Goal: Complete application form

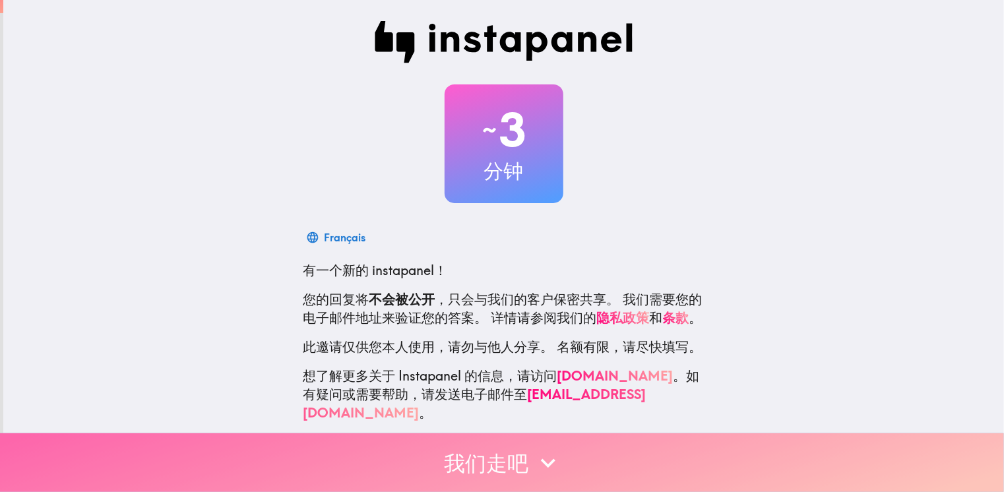
click at [586, 453] on button "我们走吧" at bounding box center [502, 462] width 1004 height 59
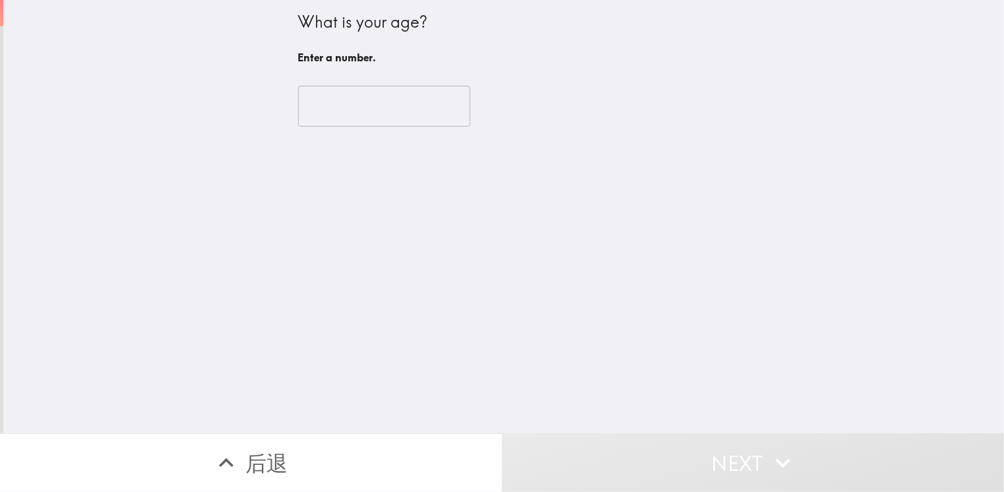
click at [390, 95] on input "number" at bounding box center [384, 106] width 172 height 41
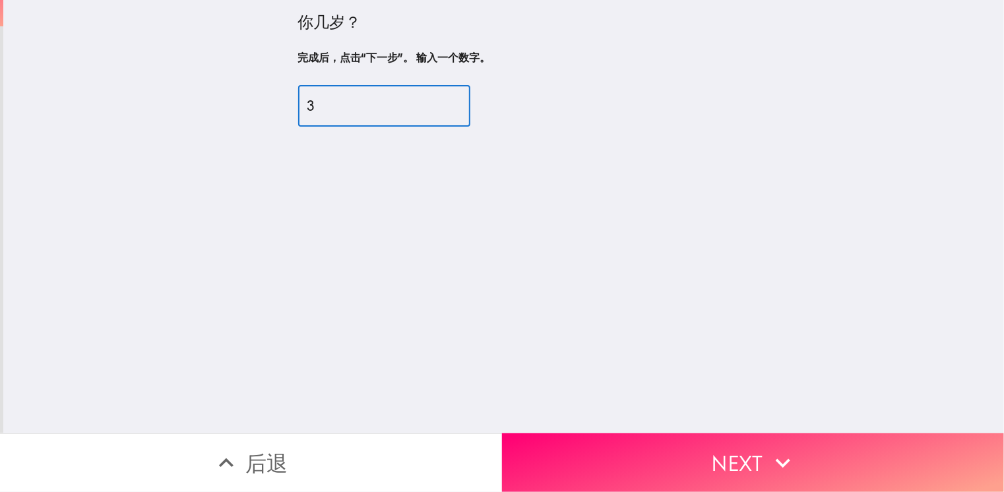
click at [387, 101] on input "3" at bounding box center [384, 106] width 172 height 41
drag, startPoint x: 387, startPoint y: 101, endPoint x: 79, endPoint y: 93, distance: 308.1
click at [79, 93] on div "你几岁？ 完成后，点击“下一步”。 输入一个数字。 3 ​" at bounding box center [503, 216] width 1001 height 433
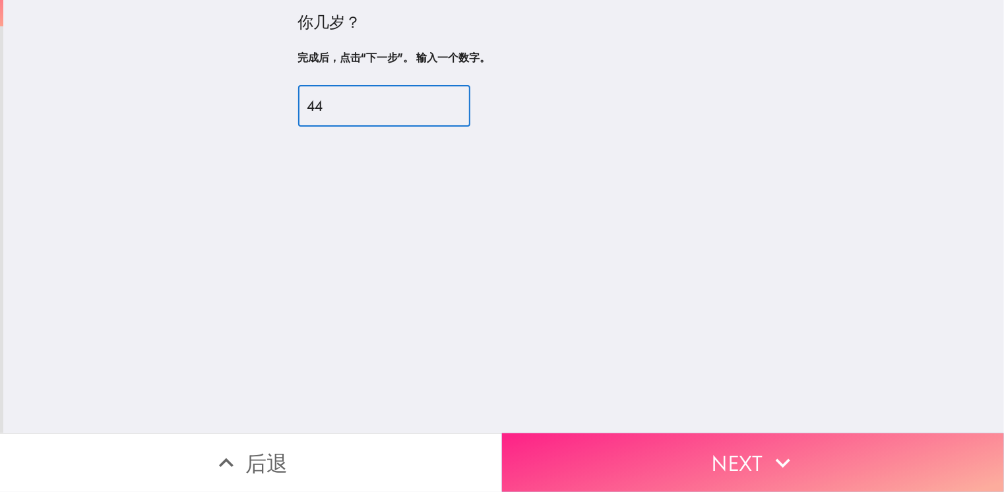
type input "44"
click at [789, 448] on icon "button" at bounding box center [782, 462] width 29 height 29
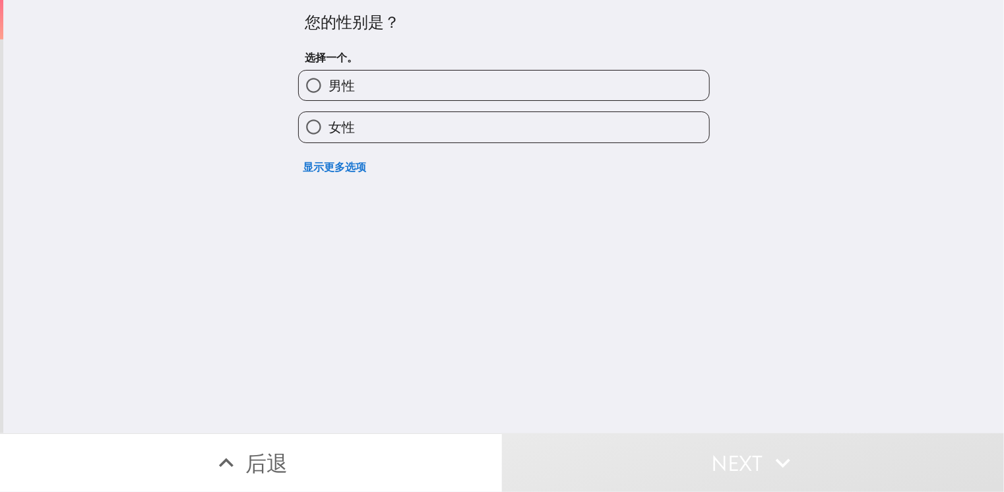
click at [496, 143] on div "显示更多选项" at bounding box center [499, 161] width 422 height 37
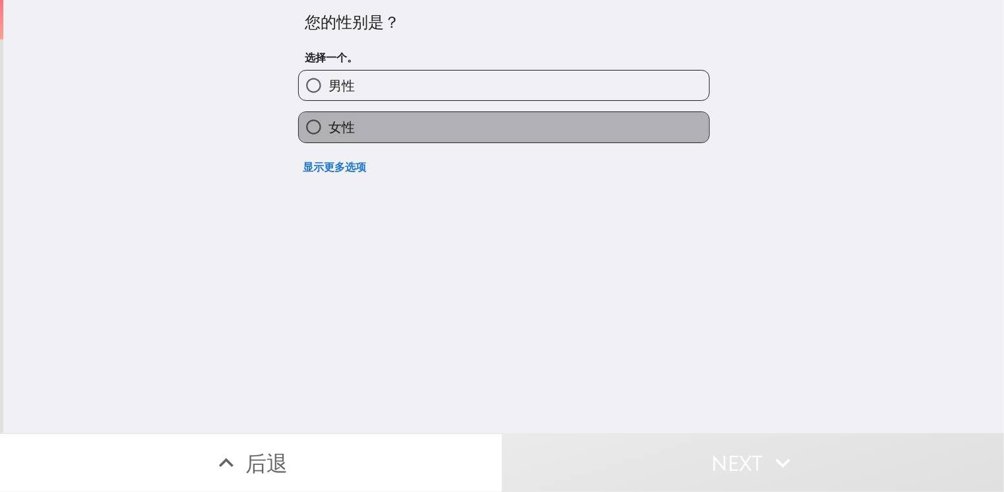
click at [406, 124] on label "女性" at bounding box center [504, 127] width 410 height 30
click at [328, 124] on input "女性" at bounding box center [314, 127] width 30 height 30
radio input "true"
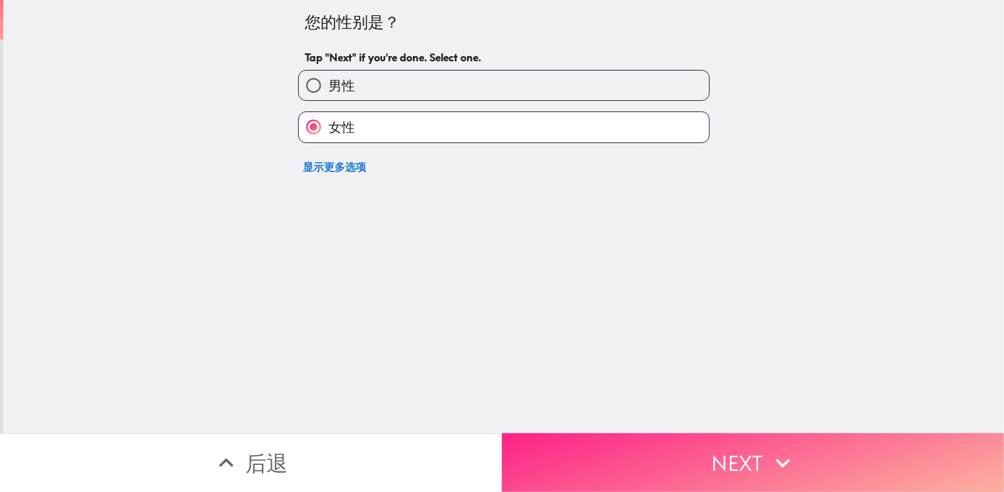
click at [737, 437] on button "Next" at bounding box center [753, 462] width 502 height 59
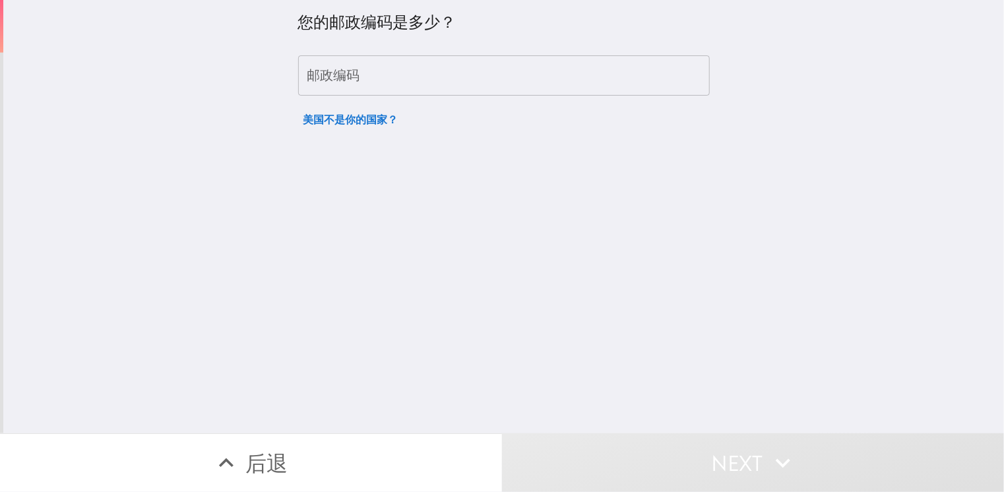
click at [444, 85] on input "邮政编码" at bounding box center [504, 75] width 412 height 41
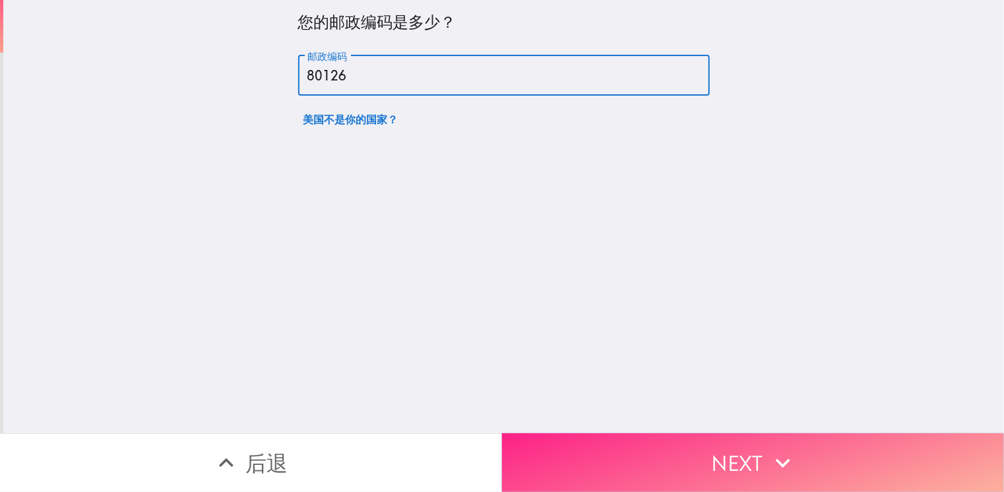
type input "80126"
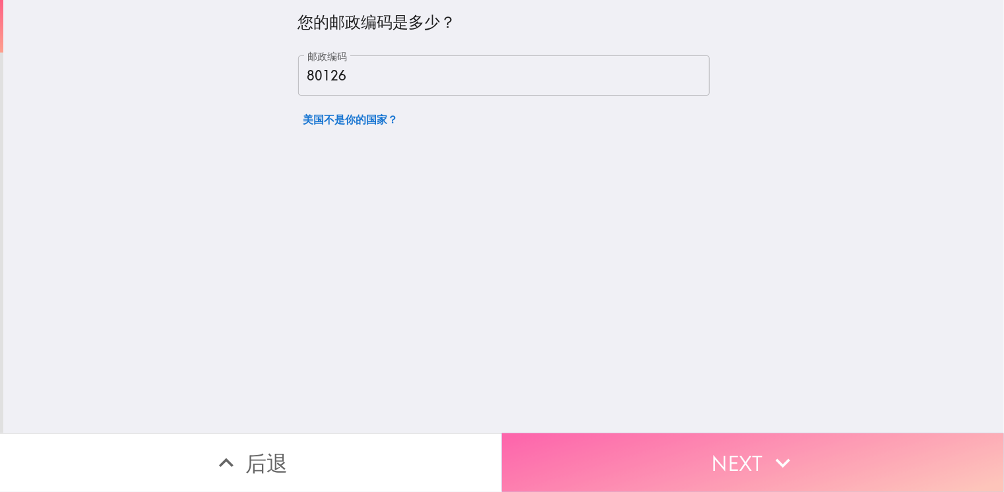
click at [683, 441] on button "Next" at bounding box center [753, 462] width 502 height 59
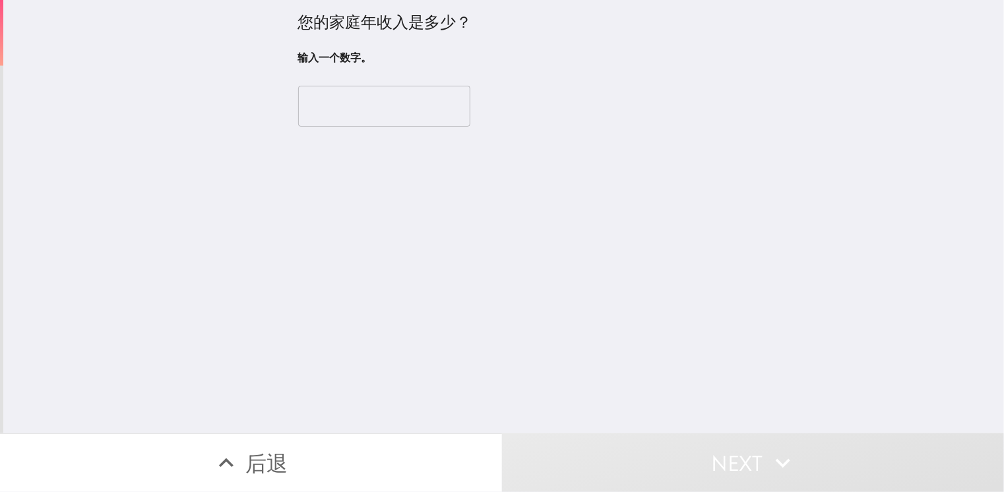
click at [404, 122] on input "number" at bounding box center [384, 106] width 172 height 41
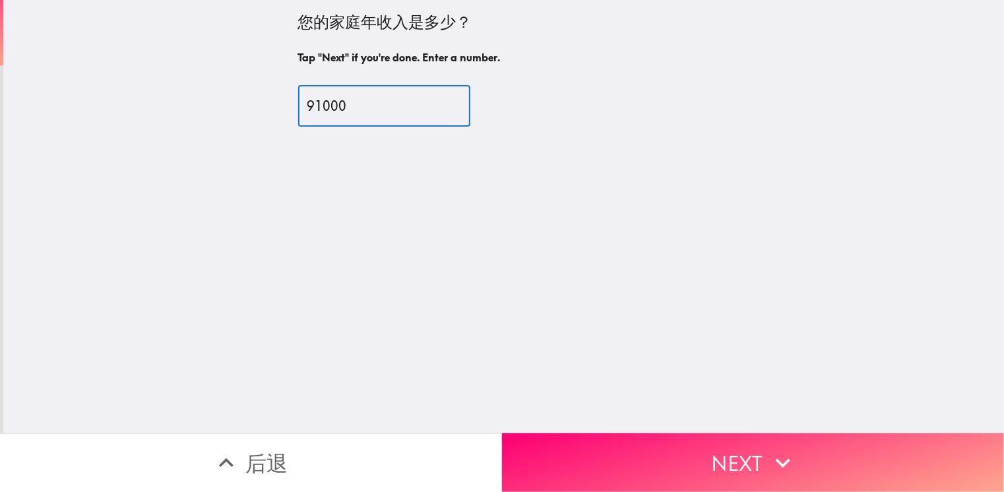
type input "91000"
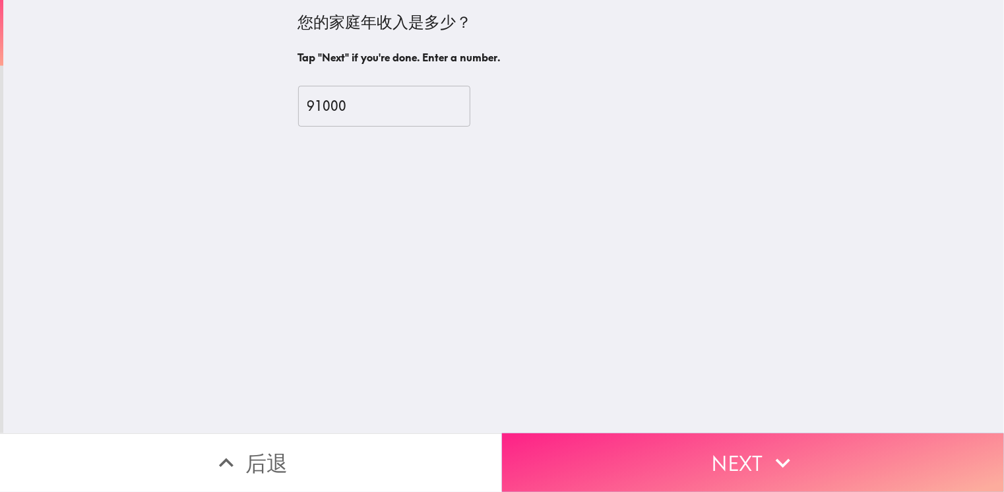
click at [683, 446] on button "Next" at bounding box center [753, 462] width 502 height 59
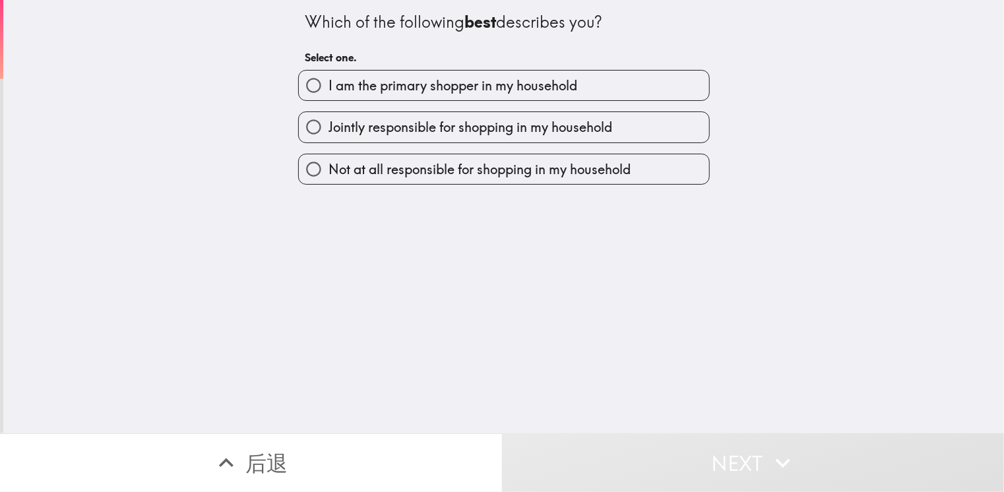
click at [357, 88] on span "I am the primary shopper in my household" at bounding box center [452, 86] width 249 height 18
click at [328, 88] on input "I am the primary shopper in my household" at bounding box center [314, 86] width 30 height 30
radio input "true"
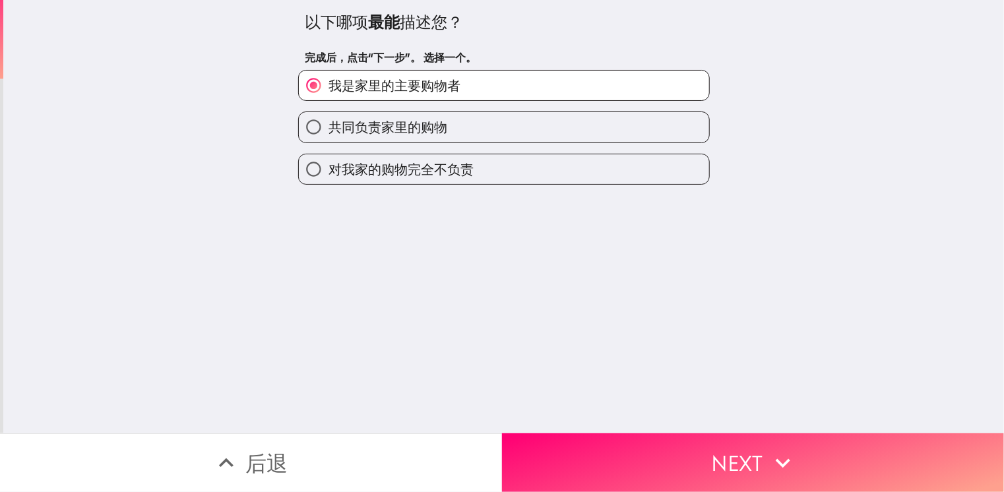
drag, startPoint x: 689, startPoint y: 463, endPoint x: 663, endPoint y: 462, distance: 25.7
click at [689, 463] on button "Next" at bounding box center [753, 462] width 502 height 59
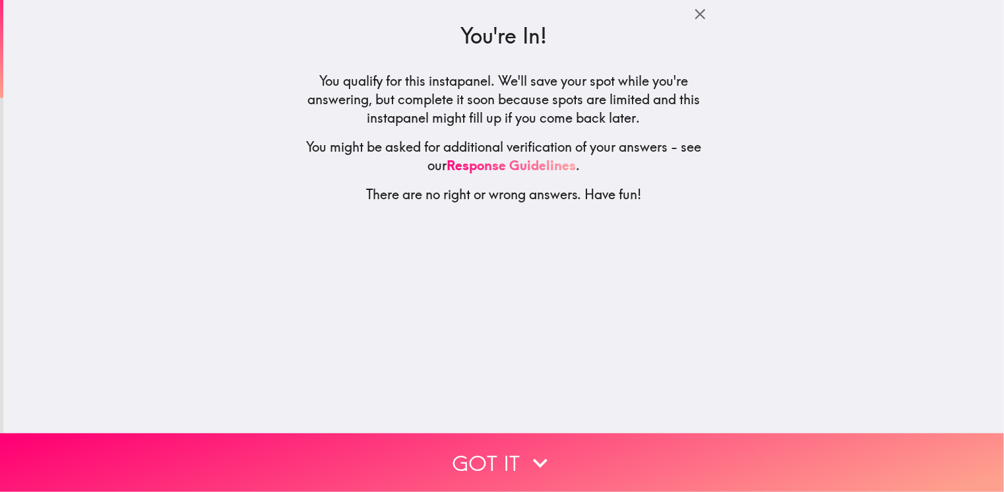
drag, startPoint x: 817, startPoint y: 320, endPoint x: 810, endPoint y: 336, distance: 17.8
click at [817, 320] on div "You're In! You qualify for this instapanel. We'll save your spot while you're a…" at bounding box center [503, 216] width 1001 height 433
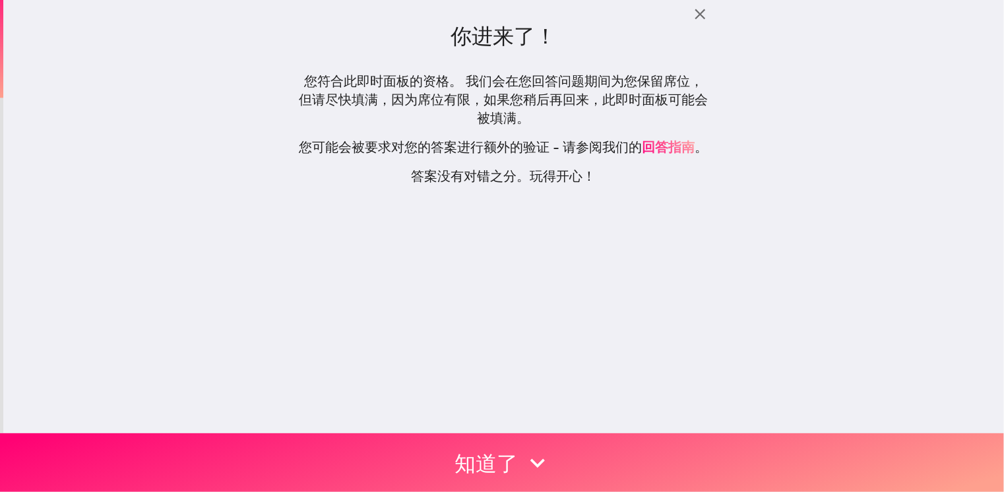
click at [791, 373] on div "你进来了！ 您符合此即时面板的资格。 我们会在您回答问题期间为您保留席位，但请尽快填满，因为席位有限，如果您稍后再回来，此即时面板可能会被填满。 您可能会被要…" at bounding box center [503, 216] width 1001 height 433
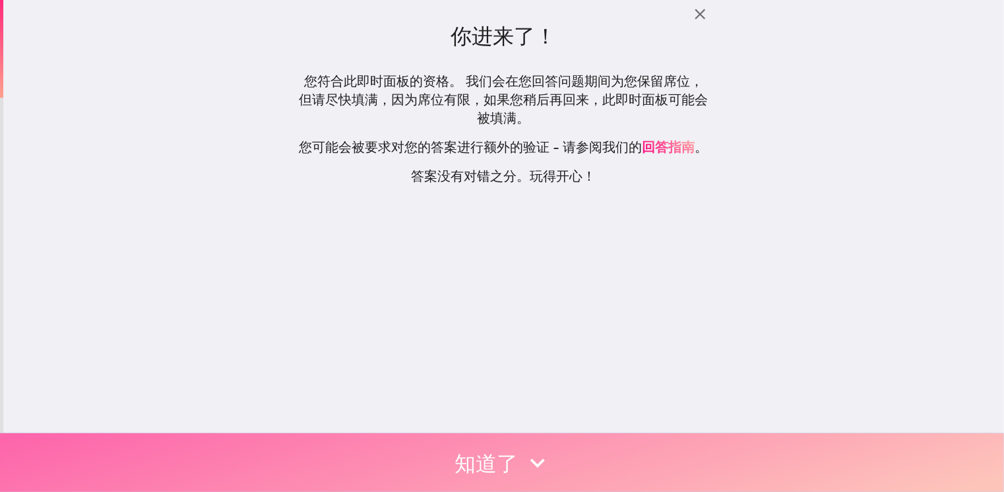
click at [642, 442] on button "知道了" at bounding box center [502, 462] width 1004 height 59
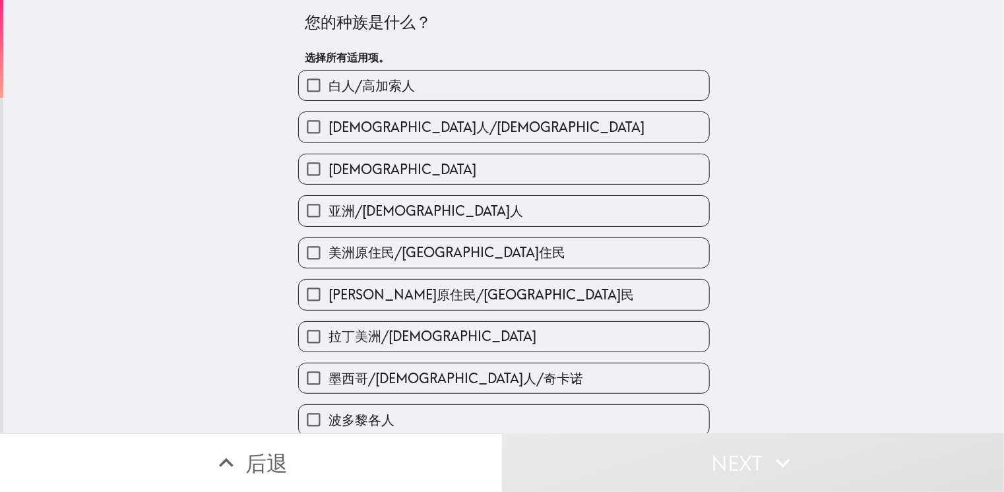
click at [435, 98] on label "白人/高加索人" at bounding box center [504, 86] width 410 height 30
click at [328, 98] on input "白人/高加索人" at bounding box center [314, 86] width 30 height 30
checkbox input "true"
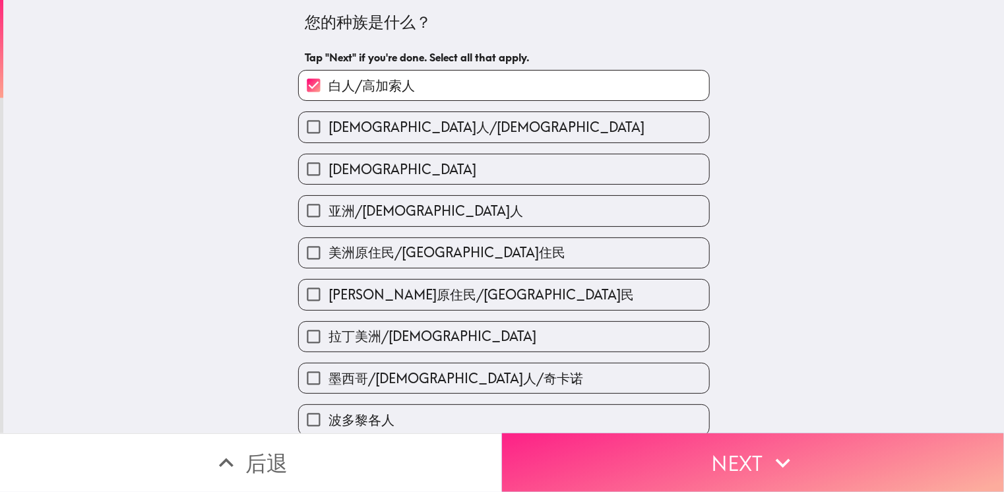
click at [768, 450] on icon "button" at bounding box center [782, 462] width 29 height 29
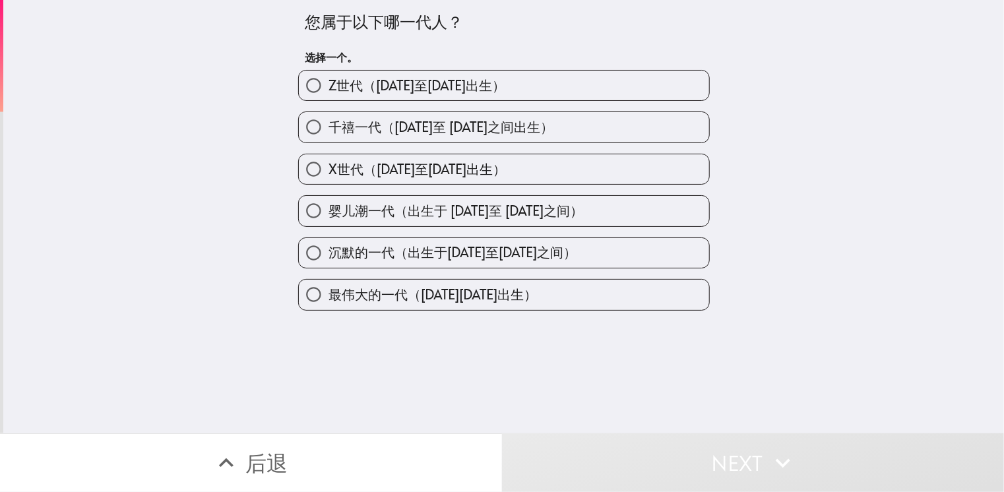
click at [451, 127] on span "千禧一代（[DATE]至 [DATE]之间出生）" at bounding box center [440, 127] width 225 height 18
click at [328, 127] on input "千禧一代（[DATE]至 [DATE]之间出生）" at bounding box center [314, 127] width 30 height 30
radio input "true"
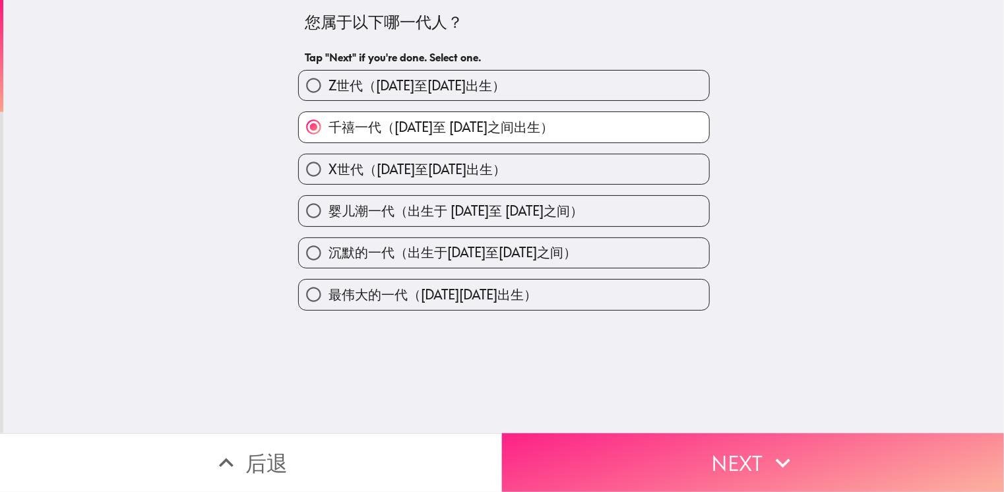
click at [704, 444] on button "Next" at bounding box center [753, 462] width 502 height 59
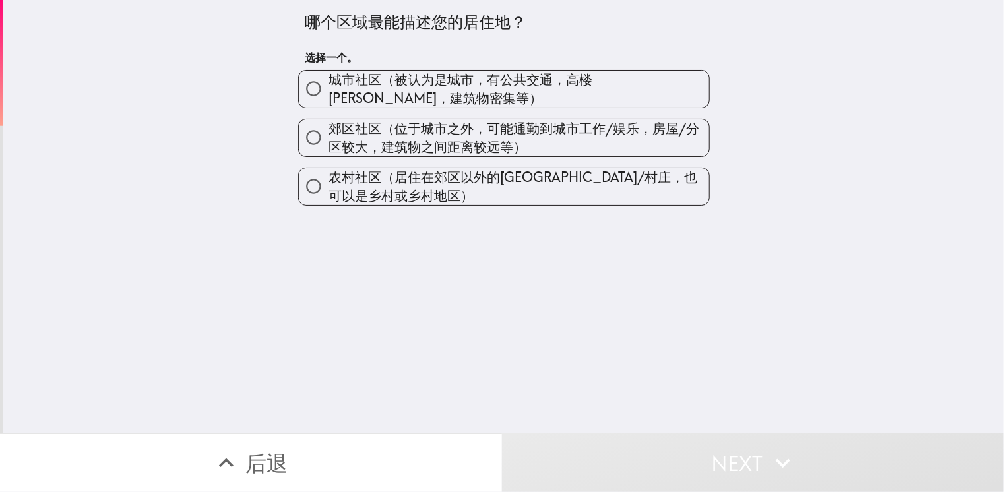
click at [522, 144] on span "郊区社区（位于城市之外，可能通勤到城市工作/娱乐，房屋/分区较大，建筑物之间距离较远等）" at bounding box center [518, 137] width 381 height 37
click at [328, 144] on input "郊区社区（位于城市之外，可能通勤到城市工作/娱乐，房屋/分区较大，建筑物之间距离较远等）" at bounding box center [314, 138] width 30 height 30
radio input "true"
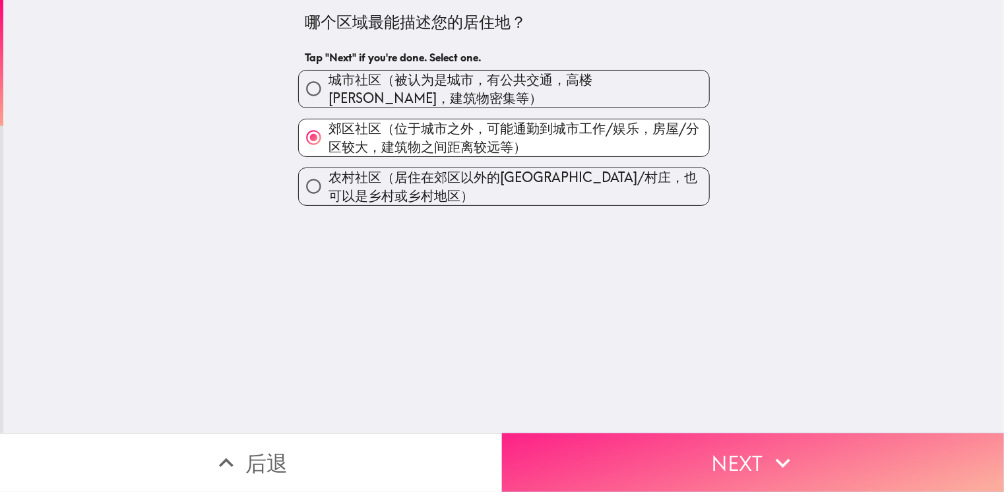
click at [696, 478] on button "Next" at bounding box center [753, 462] width 502 height 59
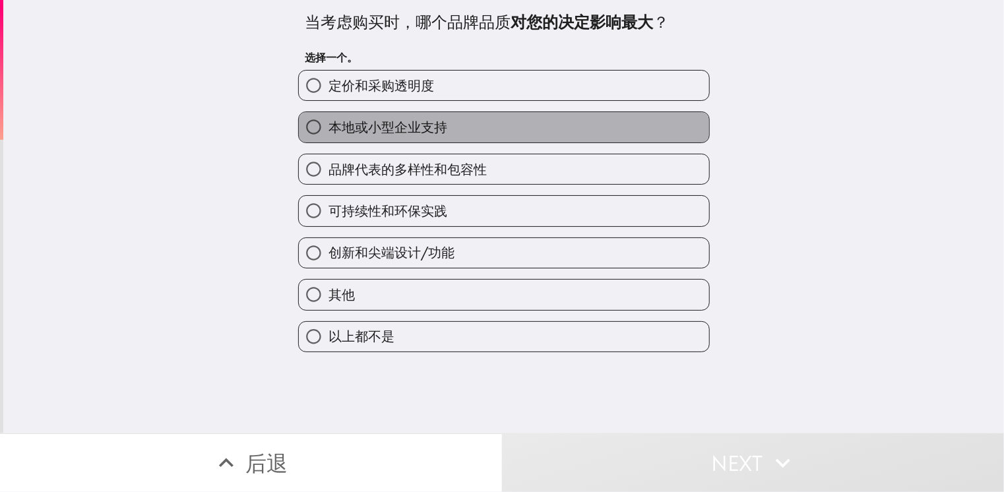
drag, startPoint x: 390, startPoint y: 130, endPoint x: 393, endPoint y: 166, distance: 35.7
click at [390, 131] on span "本地或小型企业支持" at bounding box center [387, 127] width 119 height 18
click at [328, 131] on input "本地或小型企业支持" at bounding box center [314, 127] width 30 height 30
radio input "true"
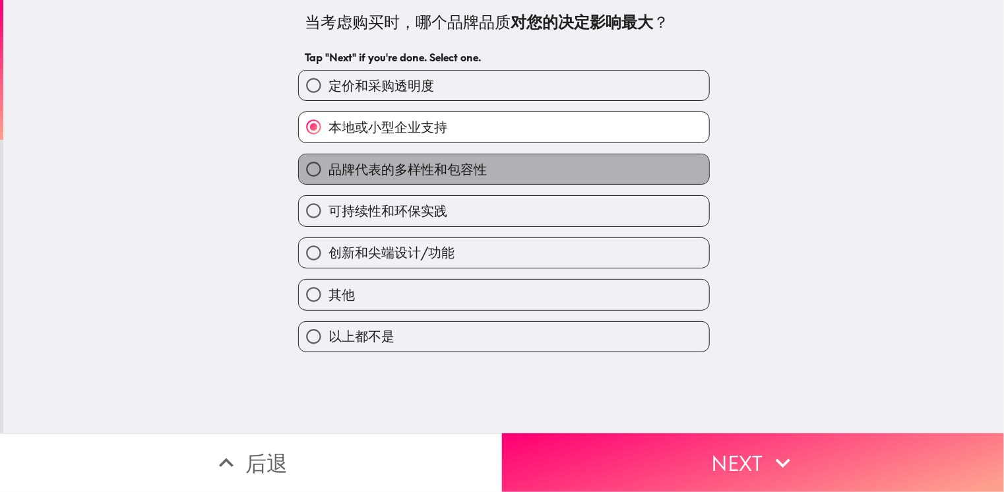
click at [392, 175] on span "品牌代表的多样性和包容性" at bounding box center [407, 169] width 158 height 18
click at [328, 175] on input "品牌代表的多样性和包容性" at bounding box center [314, 169] width 30 height 30
radio input "true"
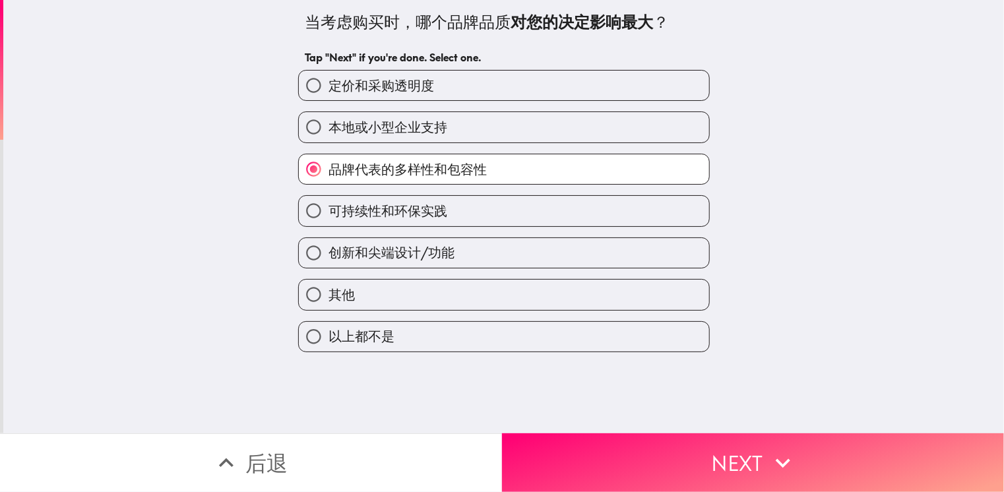
drag, startPoint x: 392, startPoint y: 205, endPoint x: 507, endPoint y: 285, distance: 139.2
click at [394, 206] on span "可持续性和环保实践" at bounding box center [387, 211] width 119 height 18
click at [328, 206] on input "可持续性和环保实践" at bounding box center [314, 211] width 30 height 30
radio input "true"
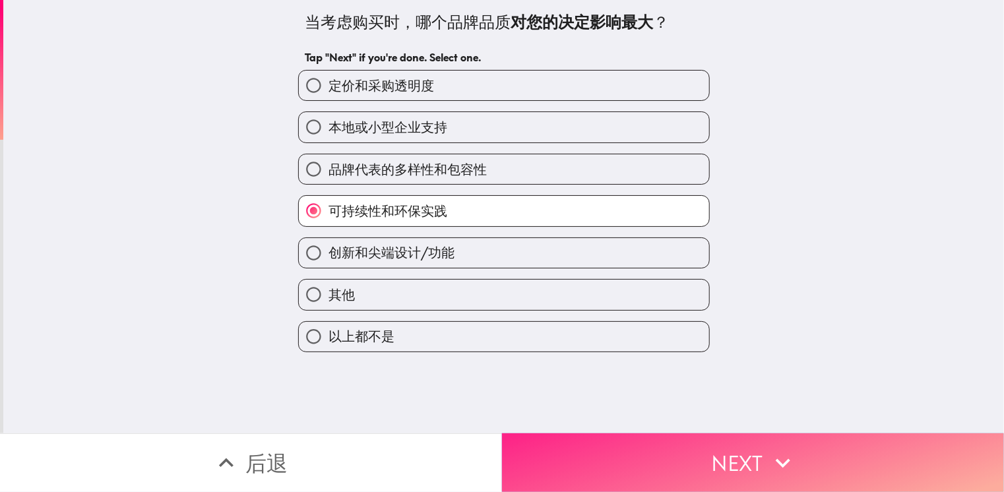
click at [644, 462] on button "Next" at bounding box center [753, 462] width 502 height 59
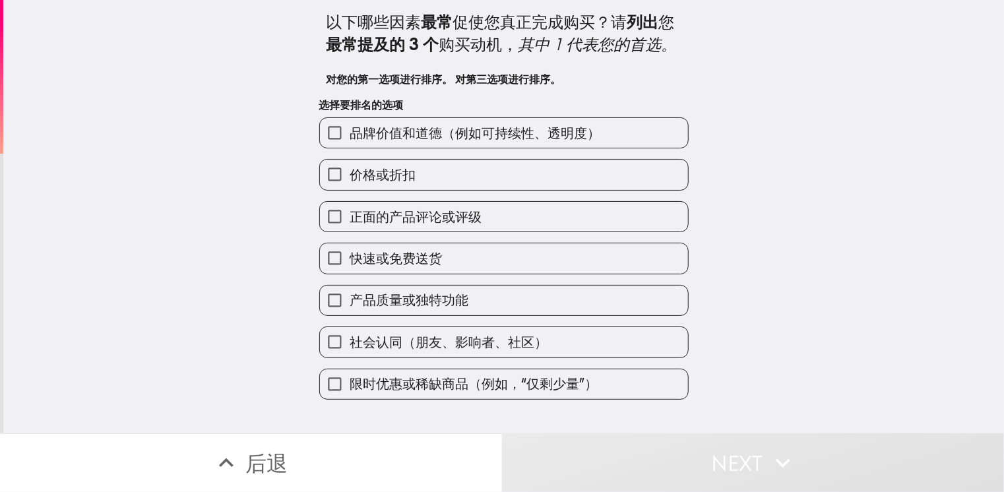
drag, startPoint x: 495, startPoint y: 197, endPoint x: 484, endPoint y: 267, distance: 70.7
click at [495, 189] on label "价格或折扣" at bounding box center [504, 175] width 368 height 30
click at [350, 189] on input "价格或折扣" at bounding box center [335, 175] width 30 height 30
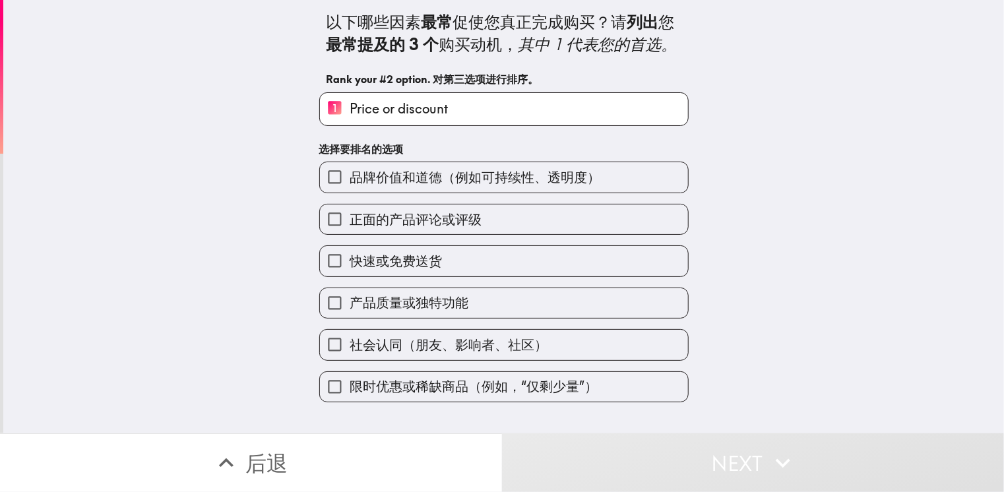
click at [484, 267] on label "快速或免费送货" at bounding box center [504, 261] width 368 height 30
click at [350, 267] on input "快速或免费送货" at bounding box center [335, 261] width 30 height 30
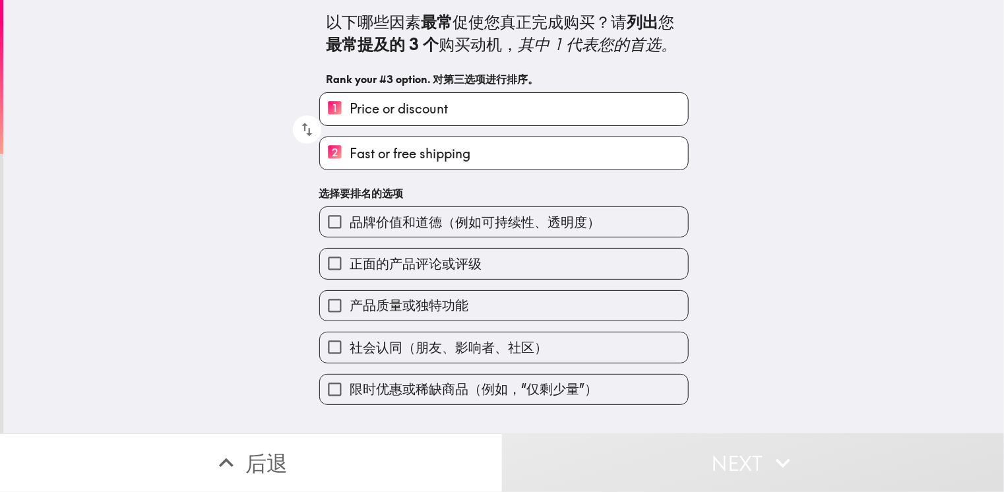
click at [510, 231] on span "品牌价值和道德（例如可持续性、透明度）" at bounding box center [475, 222] width 251 height 18
click at [350, 235] on input "品牌价值和道德（例如可持续性、透明度）" at bounding box center [335, 222] width 30 height 30
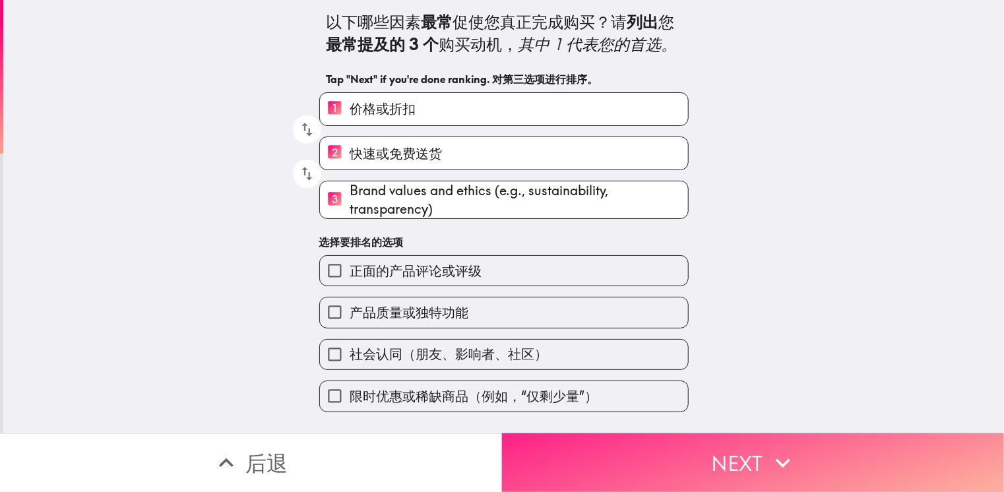
click at [638, 468] on button "Next" at bounding box center [753, 462] width 502 height 59
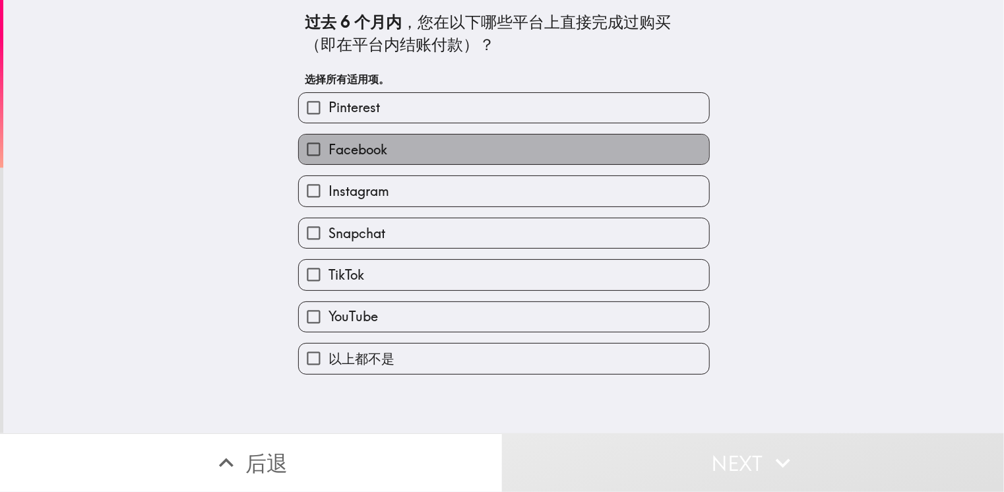
drag, startPoint x: 454, startPoint y: 159, endPoint x: 452, endPoint y: 199, distance: 40.3
click at [454, 158] on label "Facebook" at bounding box center [504, 150] width 410 height 30
click at [328, 158] on input "Facebook" at bounding box center [314, 150] width 30 height 30
checkbox input "true"
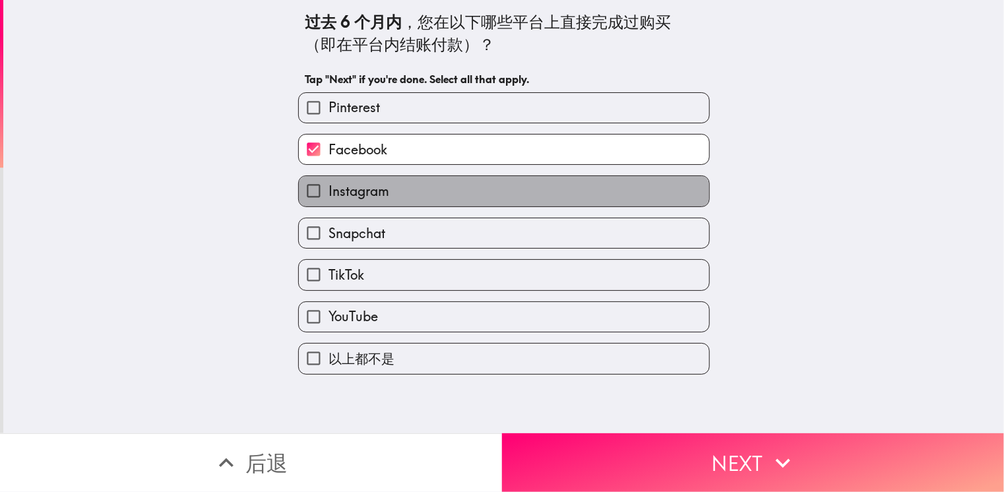
click at [452, 199] on label "Instagram" at bounding box center [504, 191] width 410 height 30
click at [328, 199] on input "Instagram" at bounding box center [314, 191] width 30 height 30
checkbox input "true"
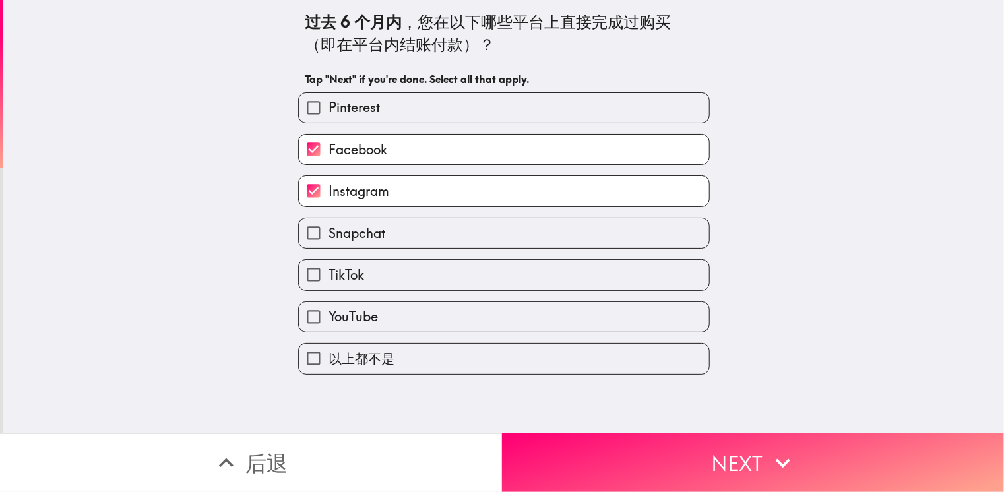
click at [458, 242] on label "Snapchat" at bounding box center [504, 233] width 410 height 30
click at [328, 242] on input "Snapchat" at bounding box center [314, 233] width 30 height 30
checkbox input "true"
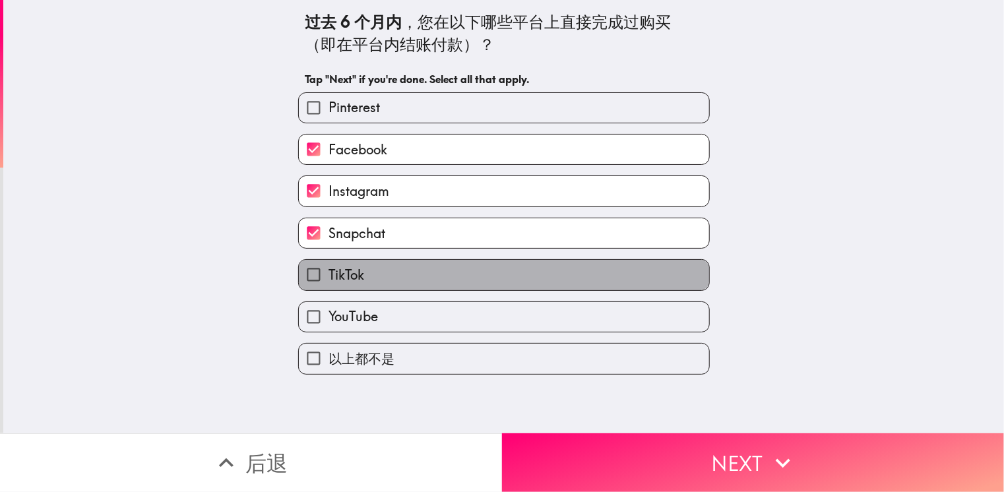
click at [505, 268] on label "TikTok" at bounding box center [504, 275] width 410 height 30
click at [328, 268] on input "TikTok" at bounding box center [314, 275] width 30 height 30
checkbox input "true"
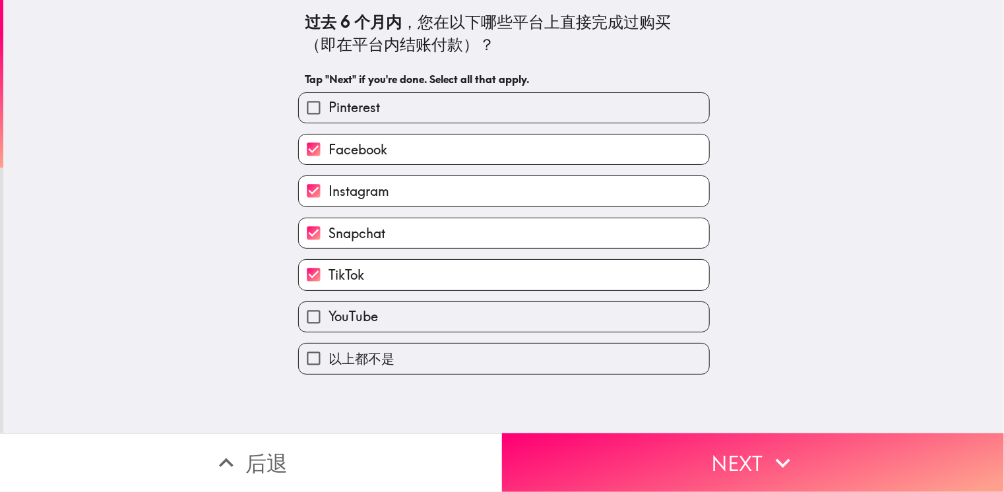
click at [598, 333] on div "以上都不是" at bounding box center [499, 353] width 422 height 42
drag, startPoint x: 613, startPoint y: 313, endPoint x: 615, endPoint y: 323, distance: 10.1
click at [613, 313] on label "YouTube" at bounding box center [504, 317] width 410 height 30
click at [328, 313] on input "YouTube" at bounding box center [314, 317] width 30 height 30
checkbox input "true"
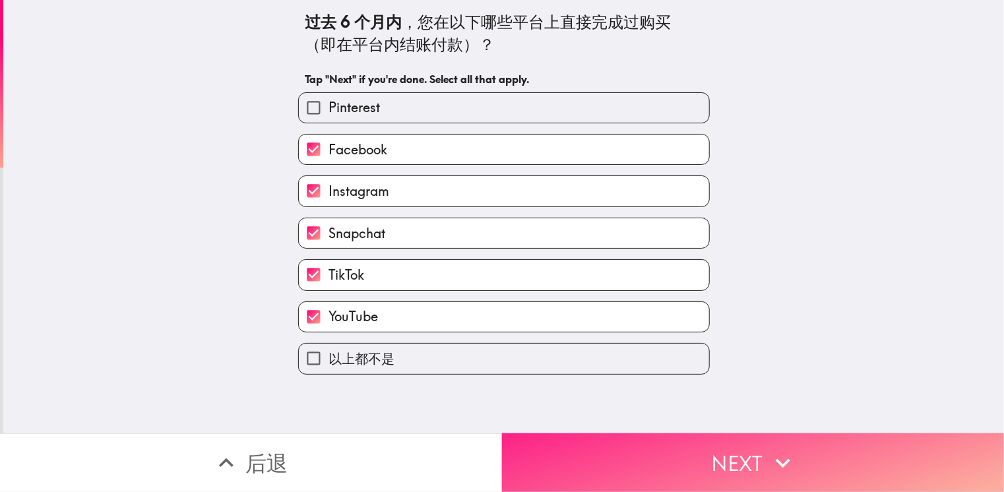
click at [790, 448] on icon "button" at bounding box center [782, 462] width 29 height 29
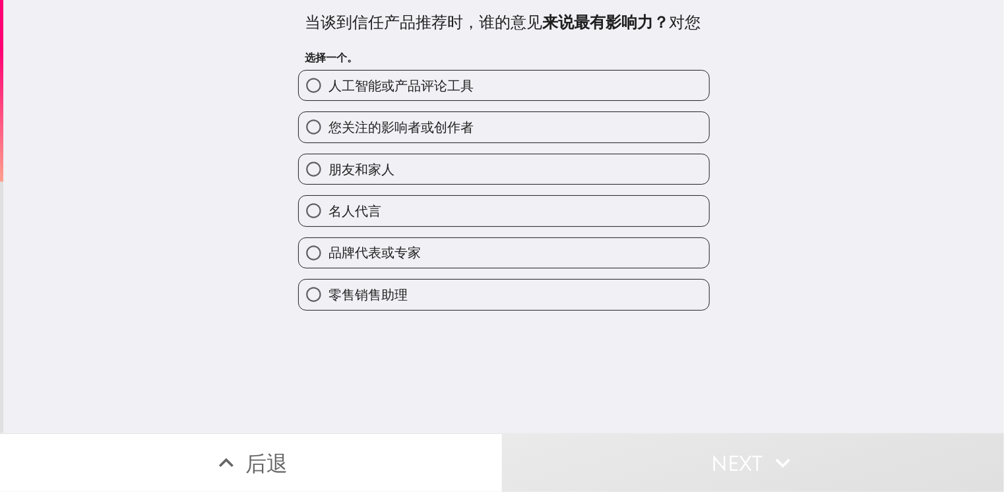
click at [583, 133] on div "您关注的影响者或创作者" at bounding box center [499, 122] width 422 height 42
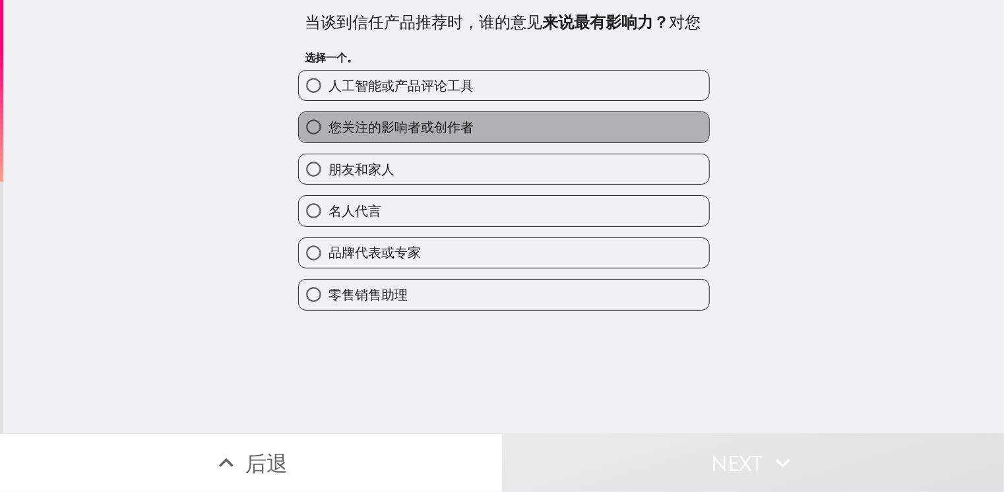
click at [578, 142] on label "您关注的影响者或创作者" at bounding box center [504, 127] width 410 height 30
click at [328, 142] on input "您关注的影响者或创作者" at bounding box center [314, 127] width 30 height 30
radio input "true"
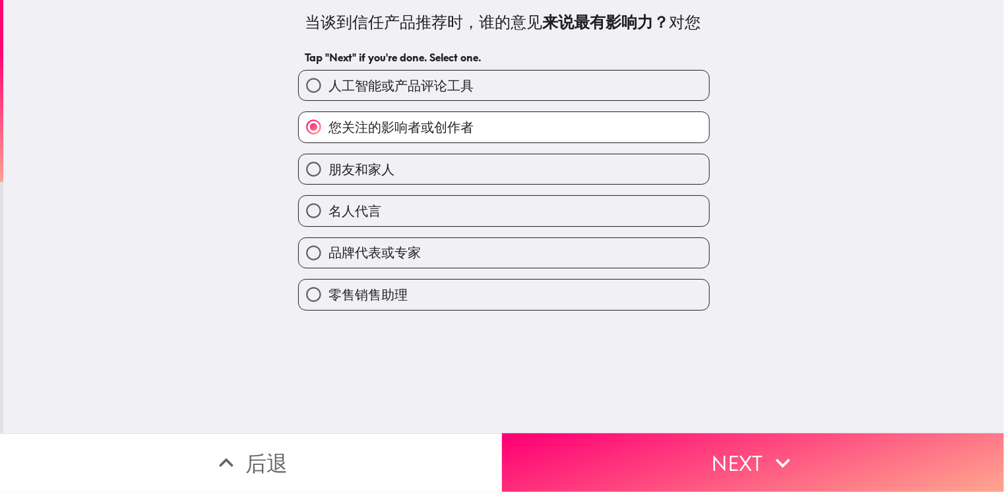
click at [598, 100] on label "人工智能或产品评论工具" at bounding box center [504, 86] width 410 height 30
click at [328, 100] on input "人工智能或产品评论工具" at bounding box center [314, 86] width 30 height 30
radio input "true"
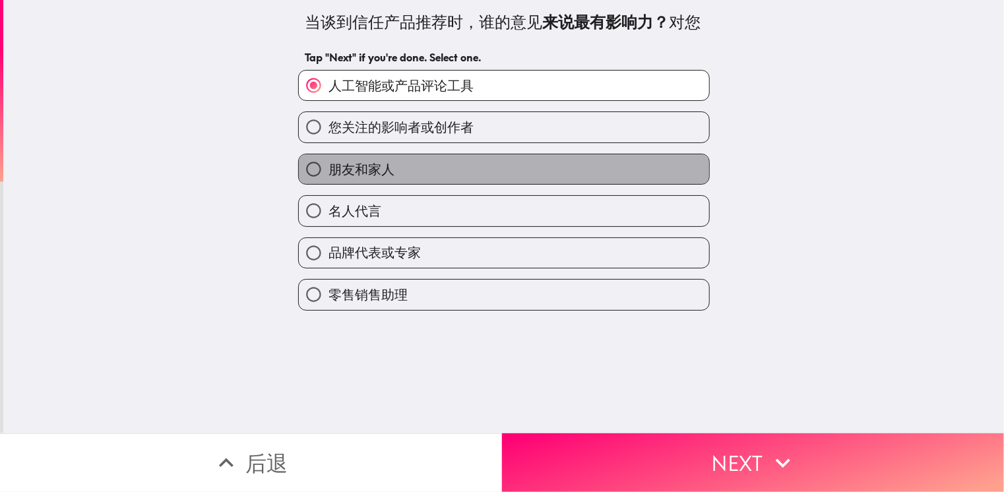
click at [507, 184] on label "朋友和家人" at bounding box center [504, 169] width 410 height 30
click at [328, 184] on input "朋友和家人" at bounding box center [314, 169] width 30 height 30
radio input "true"
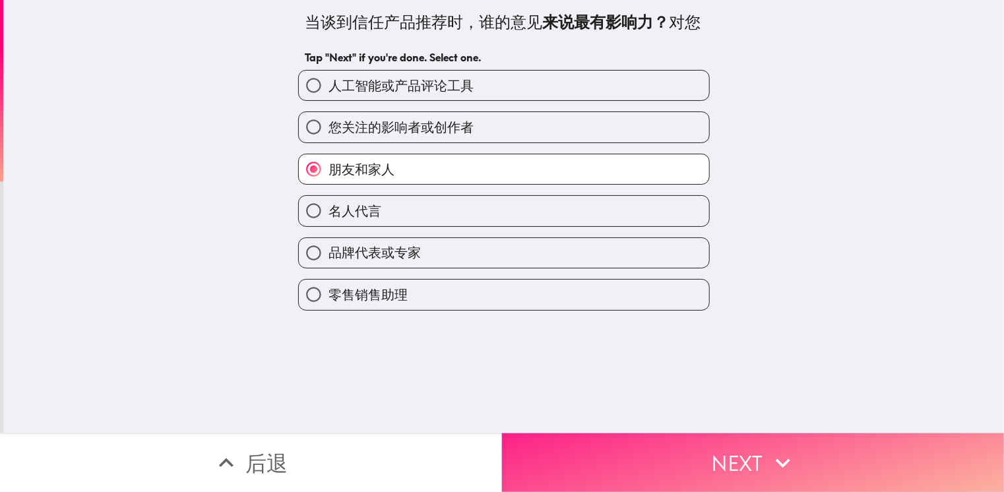
click at [797, 451] on button "Next" at bounding box center [753, 462] width 502 height 59
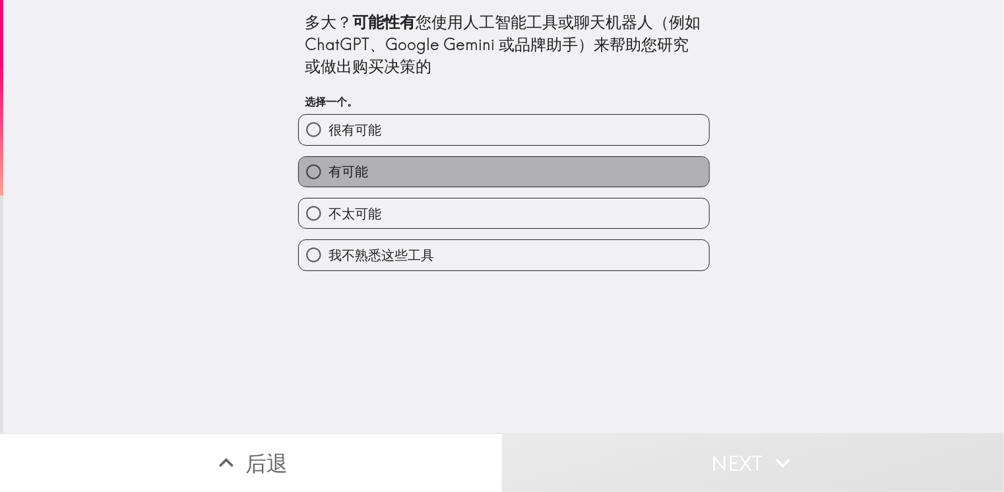
click at [478, 166] on label "有可能" at bounding box center [504, 172] width 410 height 30
click at [328, 166] on input "有可能" at bounding box center [314, 172] width 30 height 30
radio input "true"
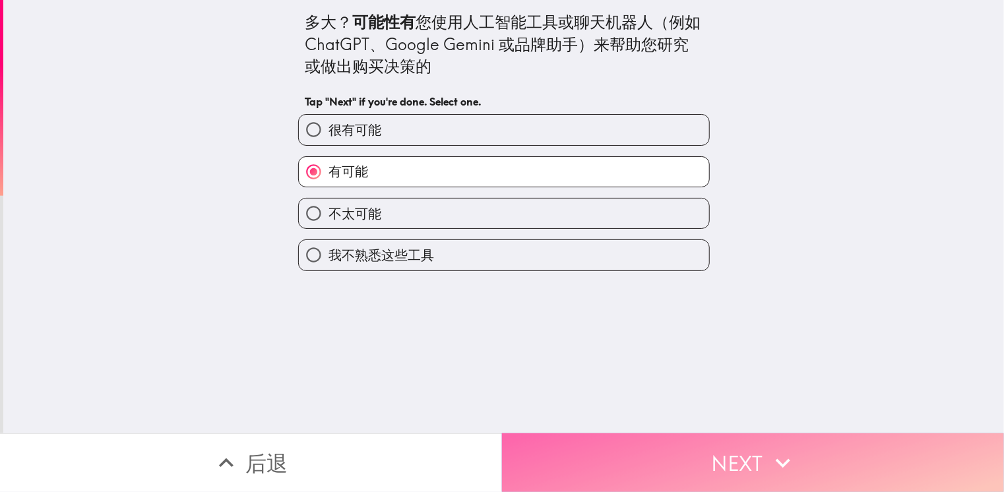
click at [724, 447] on button "Next" at bounding box center [753, 462] width 502 height 59
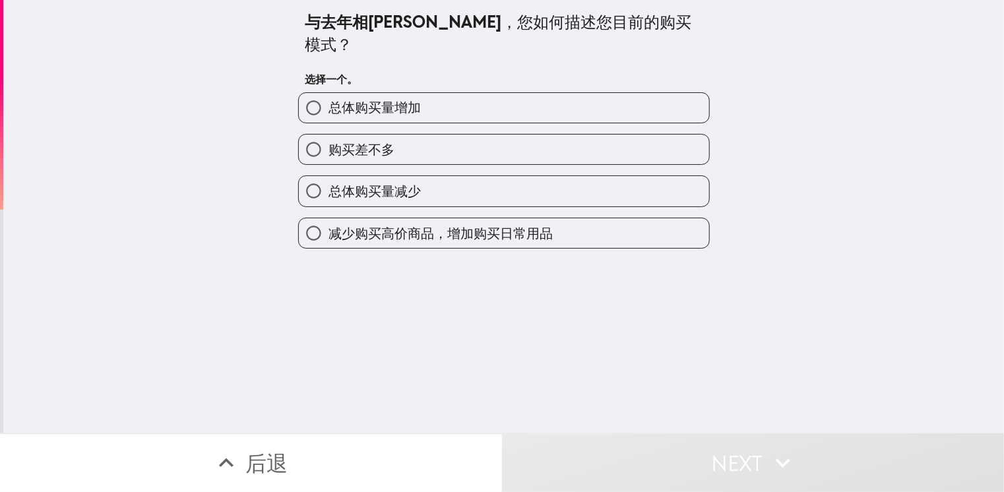
click at [456, 135] on label "购买差不多" at bounding box center [504, 150] width 410 height 30
click at [328, 135] on input "购买差不多" at bounding box center [314, 150] width 30 height 30
radio input "true"
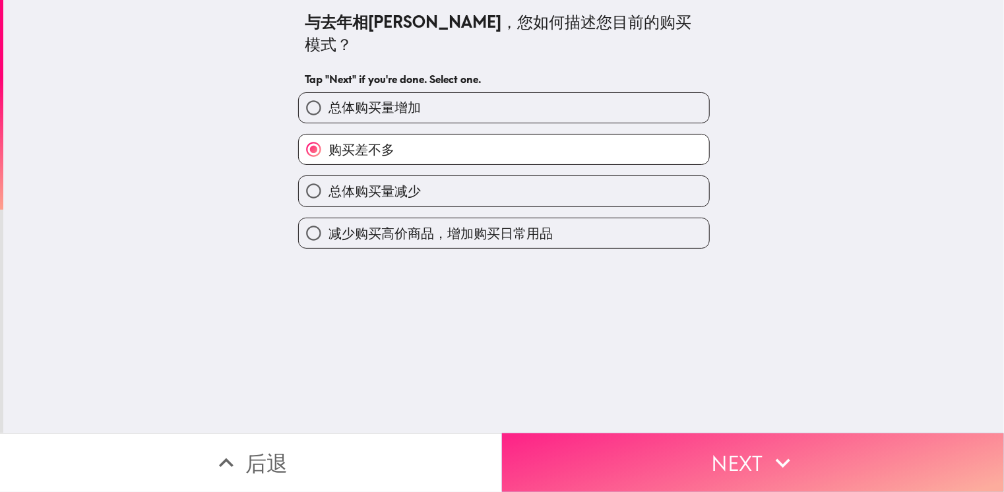
click at [665, 462] on button "Next" at bounding box center [753, 462] width 502 height 59
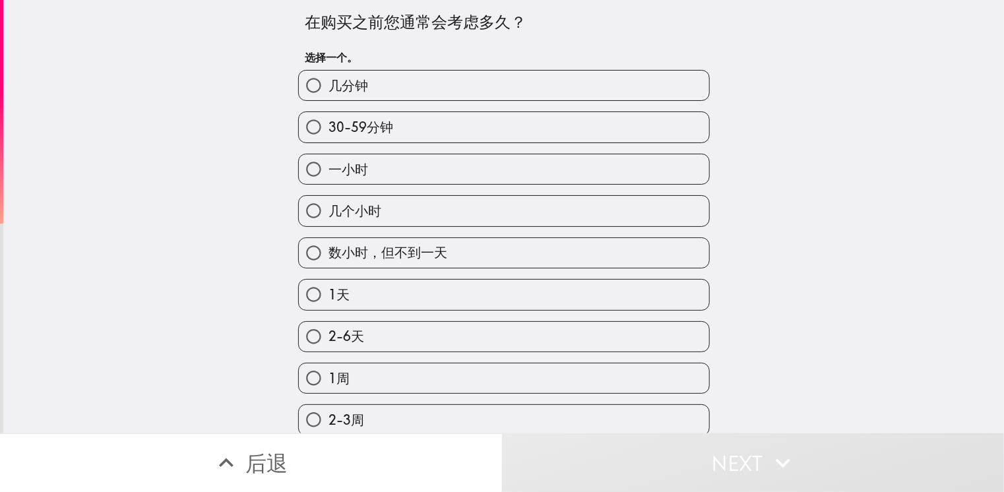
drag, startPoint x: 499, startPoint y: 308, endPoint x: 499, endPoint y: 321, distance: 13.2
click at [499, 311] on div "2-6天" at bounding box center [499, 332] width 422 height 42
click at [514, 306] on label "1天" at bounding box center [504, 295] width 410 height 30
click at [328, 306] on input "1天" at bounding box center [314, 295] width 30 height 30
radio input "true"
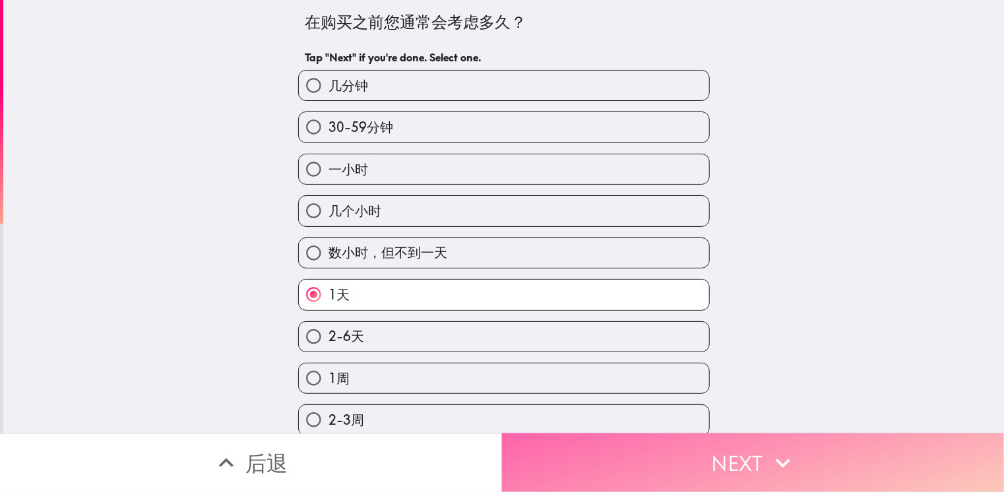
click at [697, 439] on button "Next" at bounding box center [753, 462] width 502 height 59
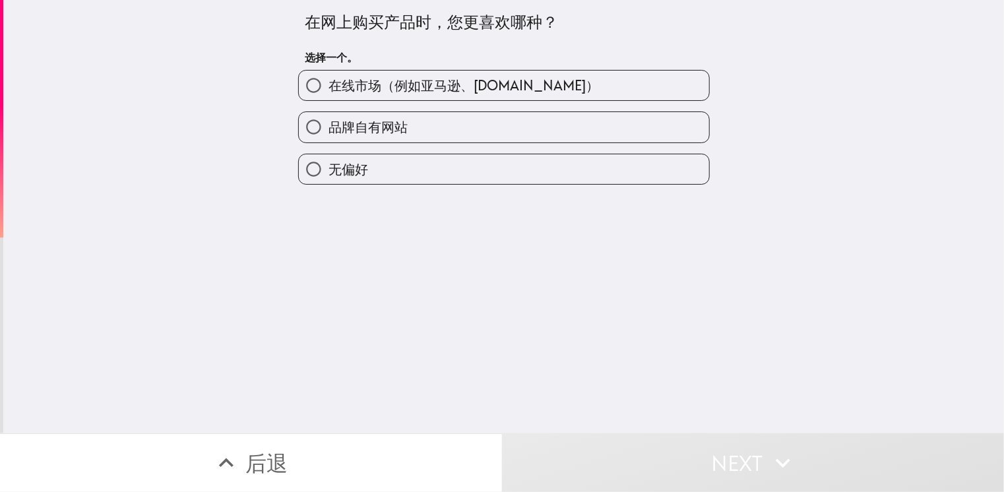
click at [554, 105] on div "品牌自有网站" at bounding box center [499, 122] width 422 height 42
click at [554, 98] on label "在线市场（例如亚马逊、[DOMAIN_NAME]）" at bounding box center [504, 86] width 410 height 30
click at [328, 98] on input "在线市场（例如亚马逊、[DOMAIN_NAME]）" at bounding box center [314, 86] width 30 height 30
radio input "true"
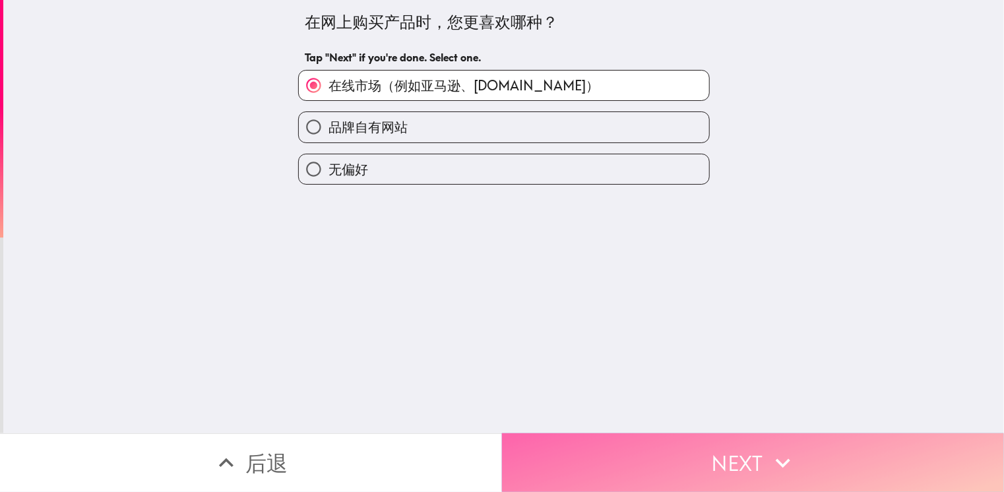
click at [675, 436] on button "Next" at bounding box center [753, 462] width 502 height 59
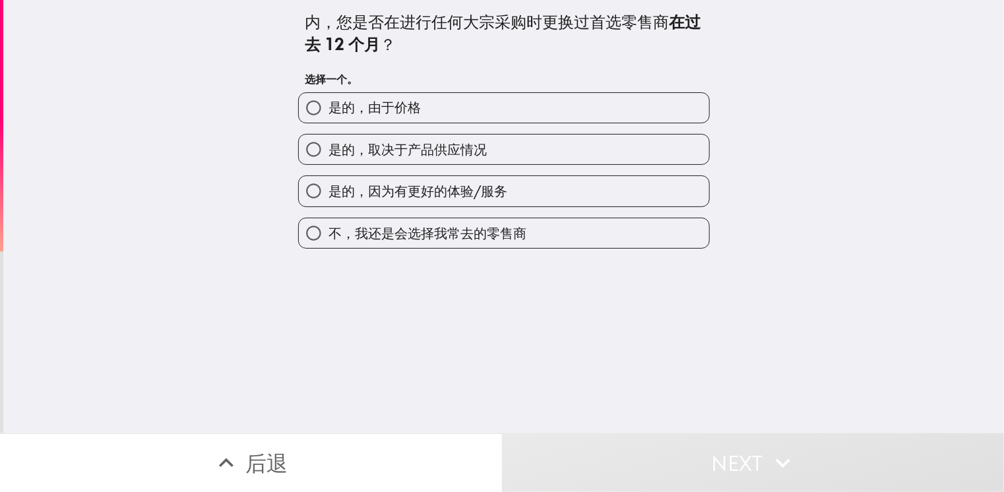
click at [503, 191] on label "是的，因为有更好的体验/服务" at bounding box center [504, 191] width 410 height 30
click at [328, 191] on input "是的，因为有更好的体验/服务" at bounding box center [314, 191] width 30 height 30
radio input "true"
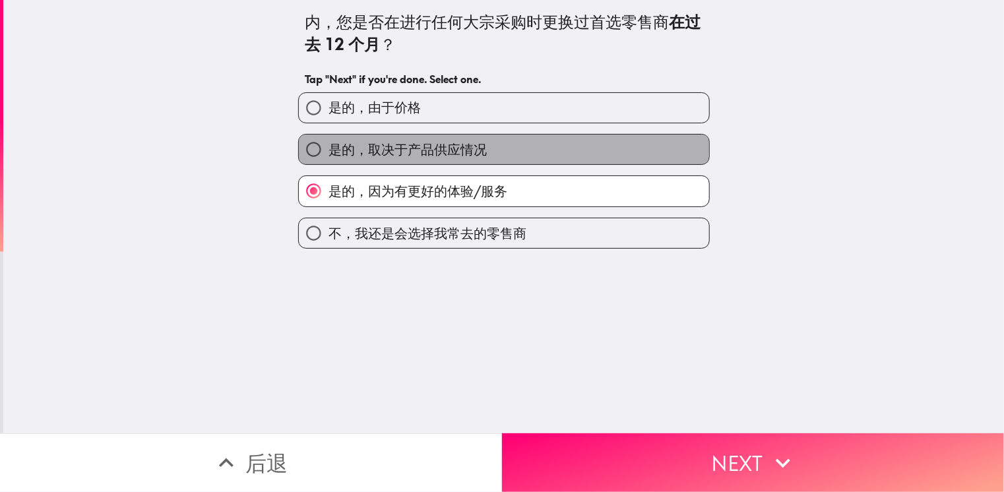
click at [514, 148] on label "是的，取决于产品供应情况" at bounding box center [504, 150] width 410 height 30
click at [328, 148] on input "是的，取决于产品供应情况" at bounding box center [314, 150] width 30 height 30
radio input "true"
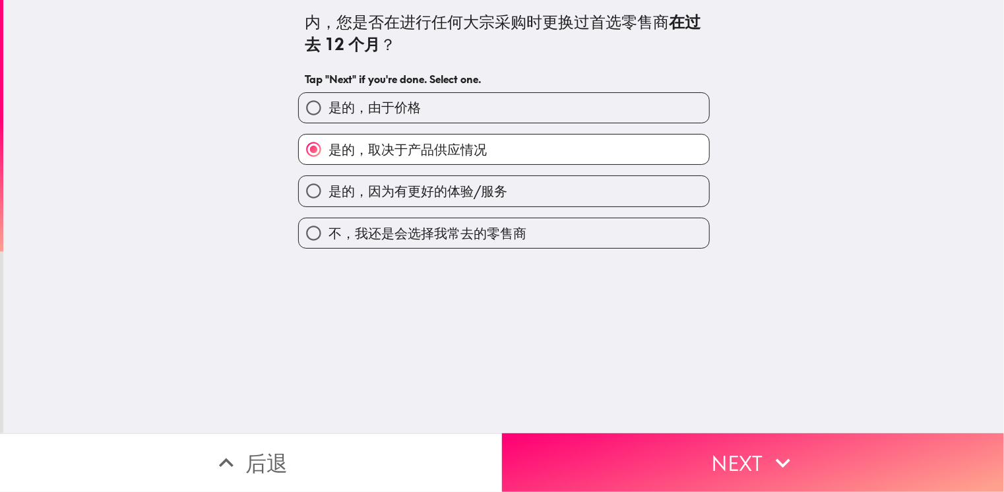
click at [588, 190] on label "是的，因为有更好的体验/服务" at bounding box center [504, 191] width 410 height 30
click at [328, 190] on input "是的，因为有更好的体验/服务" at bounding box center [314, 191] width 30 height 30
radio input "true"
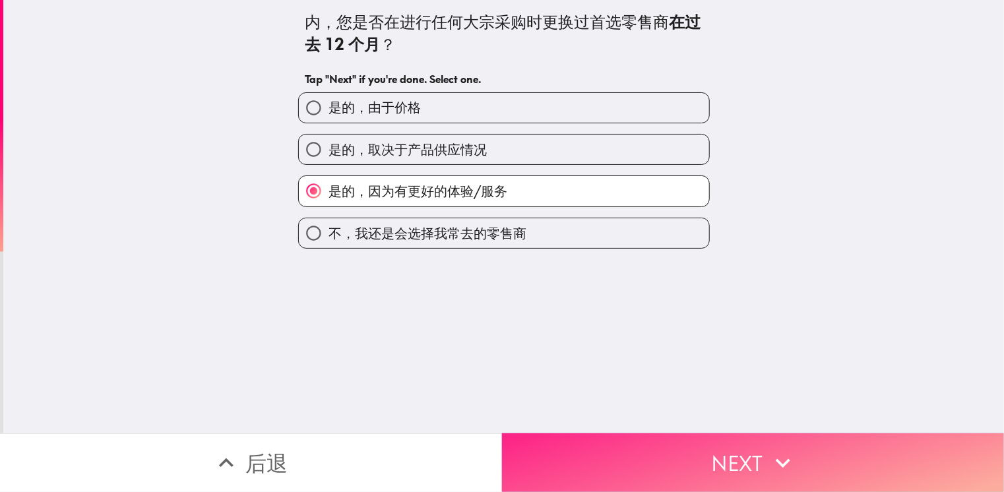
click at [768, 448] on icon "button" at bounding box center [782, 462] width 29 height 29
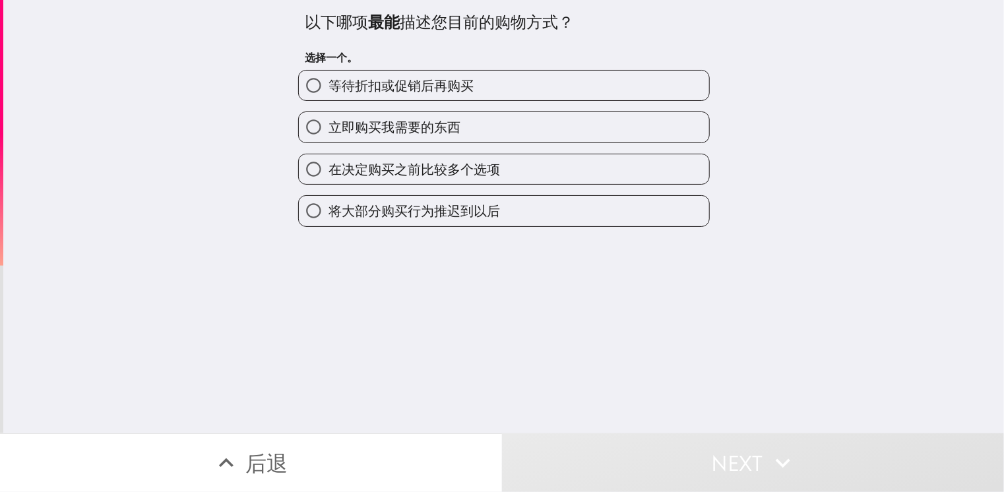
click at [522, 123] on label "立即购买我需要的东西" at bounding box center [504, 127] width 410 height 30
click at [328, 123] on input "立即购买我需要的东西" at bounding box center [314, 127] width 30 height 30
radio input "true"
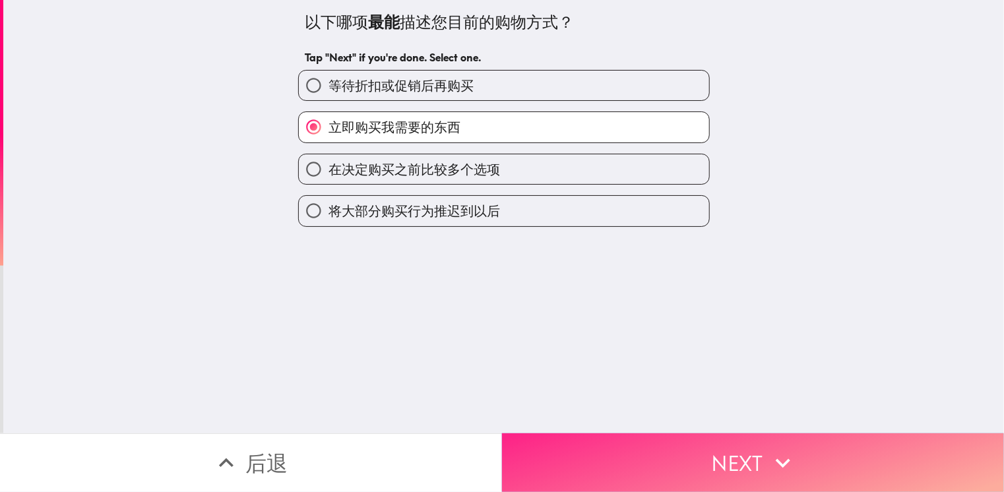
click at [696, 448] on button "Next" at bounding box center [753, 462] width 502 height 59
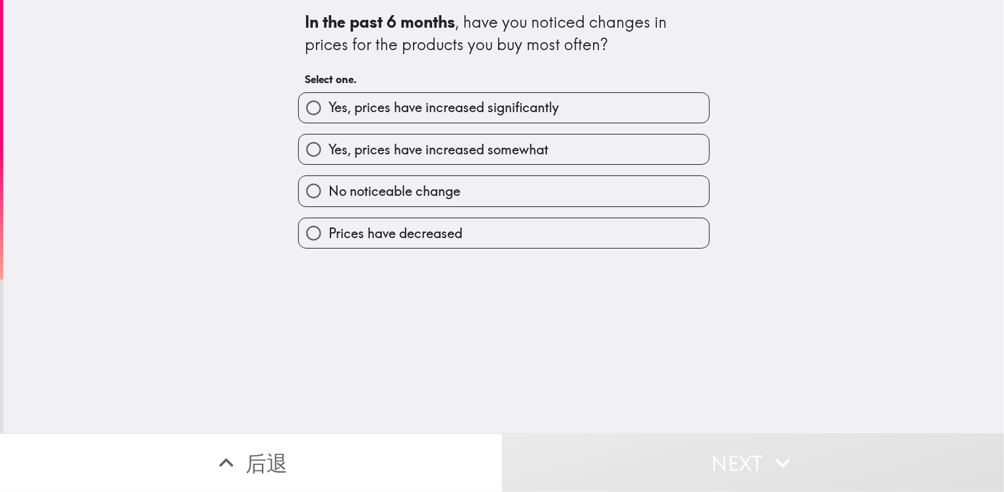
click at [536, 135] on label "Yes, prices have increased somewhat" at bounding box center [504, 150] width 410 height 30
click at [328, 135] on input "Yes, prices have increased somewhat" at bounding box center [314, 150] width 30 height 30
radio input "true"
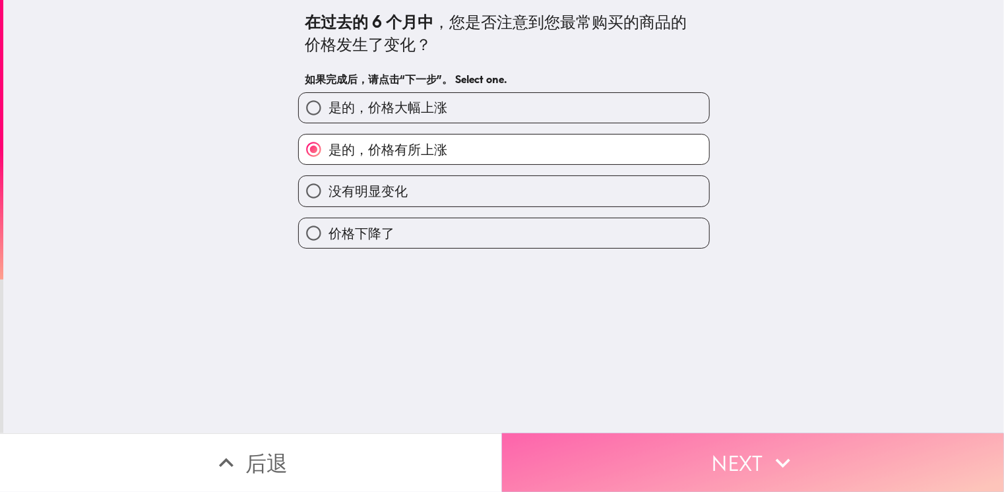
click at [733, 449] on button "Next" at bounding box center [753, 462] width 502 height 59
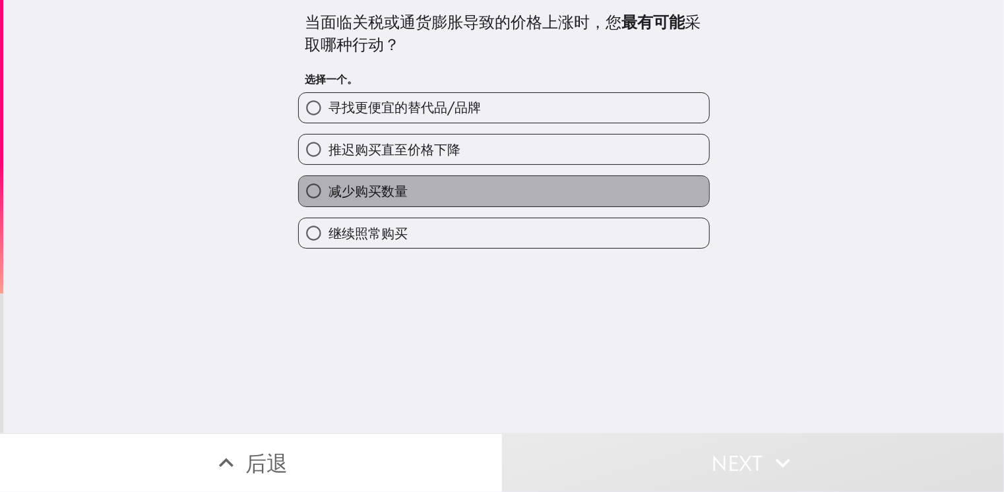
click at [527, 188] on label "减少购买数量" at bounding box center [504, 191] width 410 height 30
click at [328, 188] on input "减少购买数量" at bounding box center [314, 191] width 30 height 30
radio input "true"
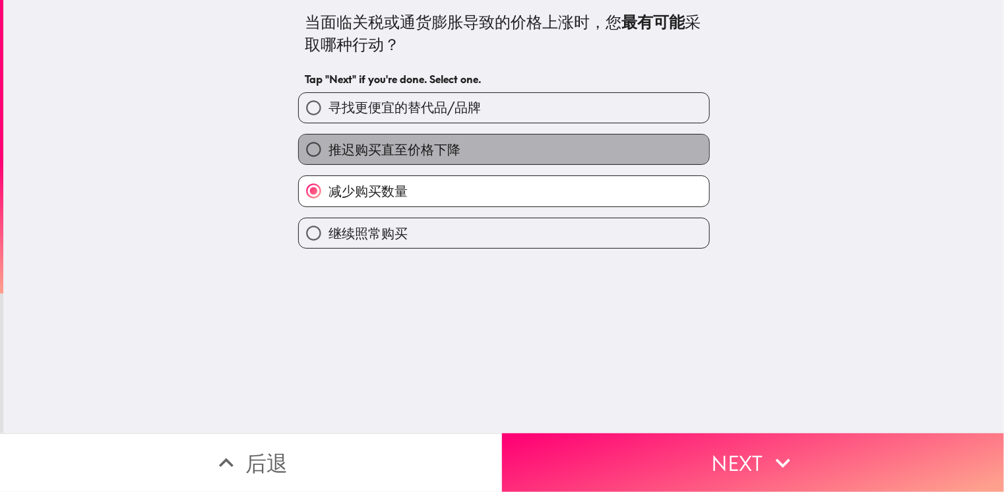
click at [479, 138] on label "推迟购买直至价格下降" at bounding box center [504, 150] width 410 height 30
click at [328, 138] on input "推迟购买直至价格下降" at bounding box center [314, 150] width 30 height 30
radio input "true"
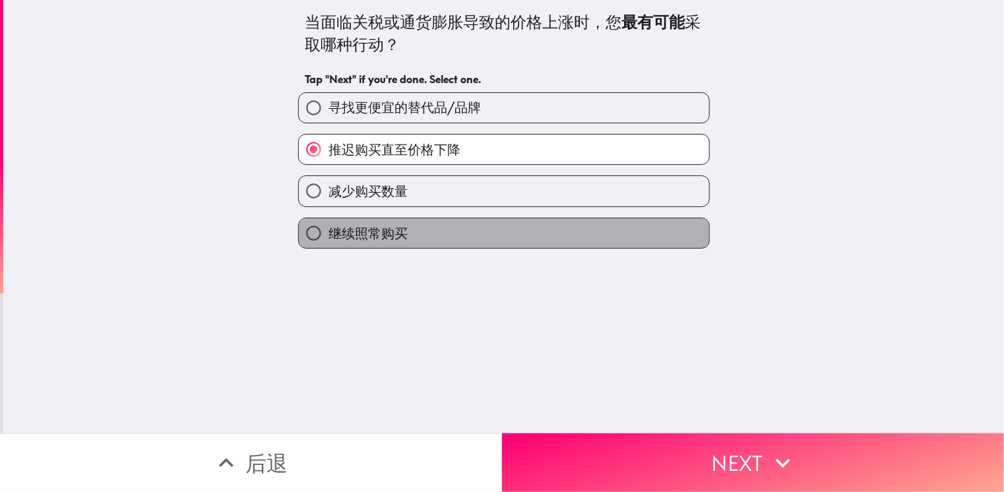
click at [561, 224] on label "继续照常购买" at bounding box center [504, 233] width 410 height 30
click at [328, 224] on input "继续照常购买" at bounding box center [314, 233] width 30 height 30
radio input "true"
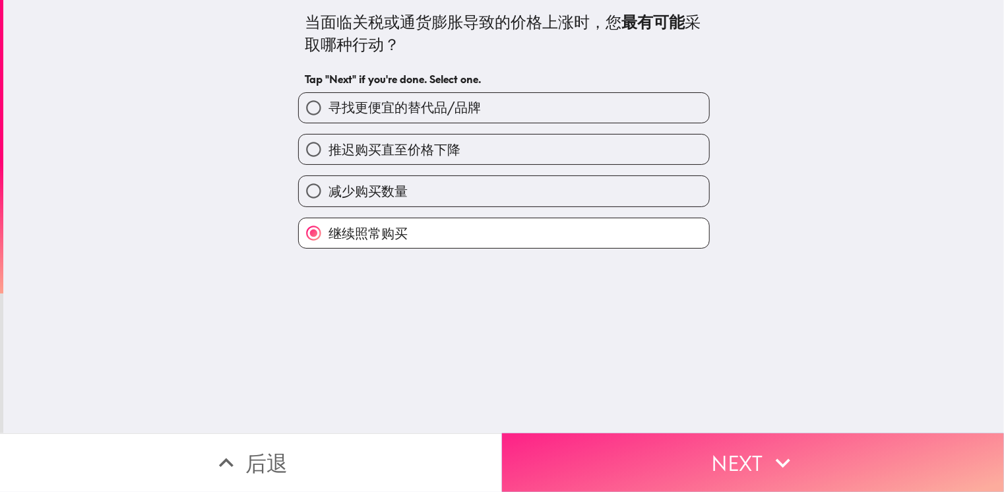
click at [724, 439] on button "Next" at bounding box center [753, 462] width 502 height 59
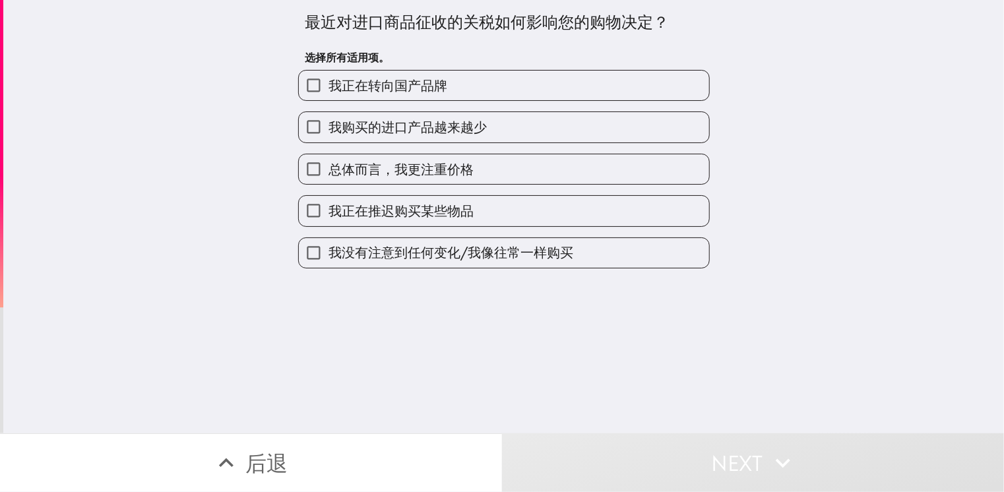
drag, startPoint x: 396, startPoint y: 92, endPoint x: 398, endPoint y: 103, distance: 11.4
click at [396, 92] on span "我正在转向国产品牌" at bounding box center [387, 86] width 119 height 18
click at [328, 92] on input "我正在转向国产品牌" at bounding box center [314, 86] width 30 height 30
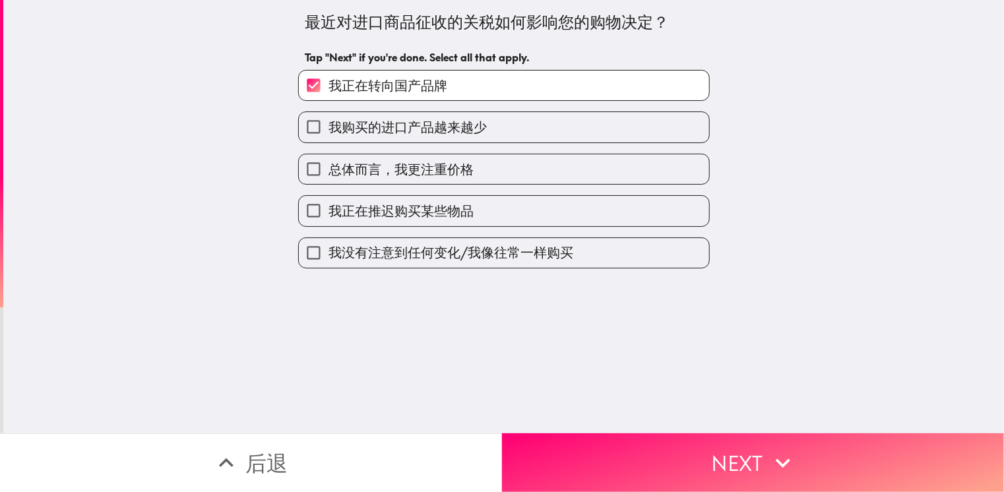
click at [404, 83] on span "我正在转向国产品牌" at bounding box center [387, 86] width 119 height 18
click at [328, 83] on input "我正在转向国产品牌" at bounding box center [314, 86] width 30 height 30
checkbox input "false"
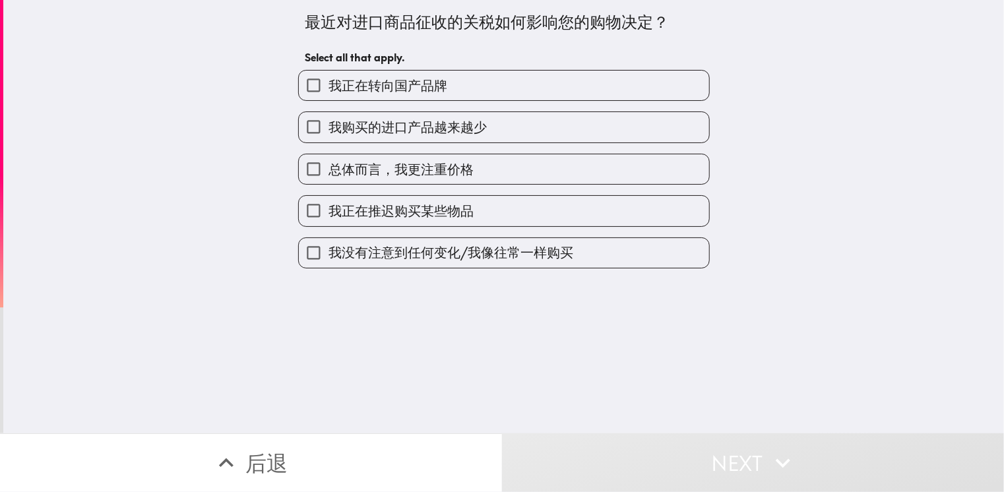
click at [412, 167] on span "总体而言，我更注重价格" at bounding box center [400, 169] width 145 height 18
click at [328, 167] on input "总体而言，我更注重价格" at bounding box center [314, 169] width 30 height 30
checkbox input "true"
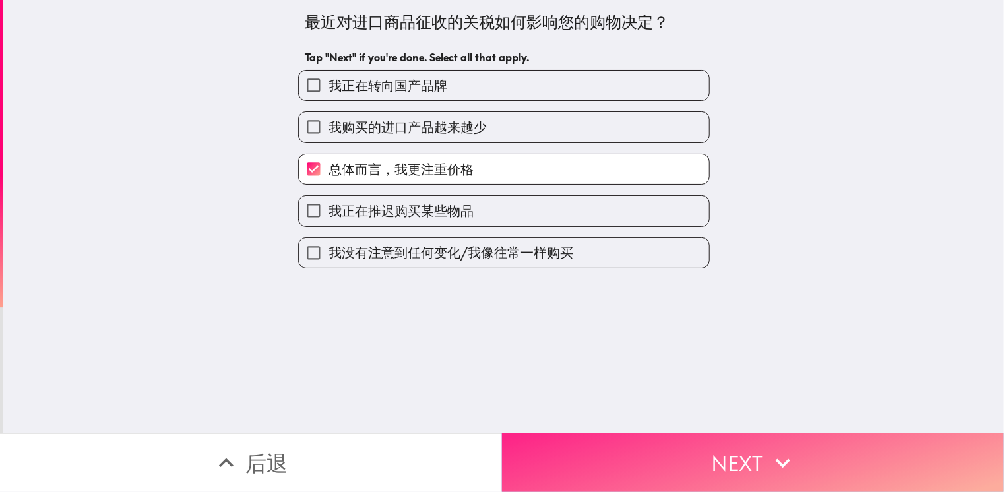
click at [776, 458] on icon "button" at bounding box center [783, 462] width 15 height 9
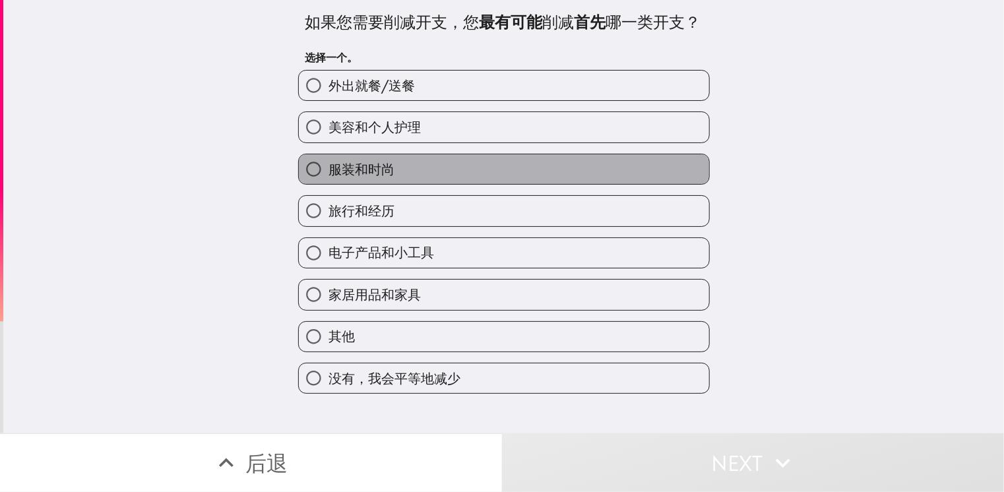
click at [411, 183] on label "服装和时尚" at bounding box center [504, 169] width 410 height 30
click at [328, 183] on input "服装和时尚" at bounding box center [314, 169] width 30 height 30
radio input "true"
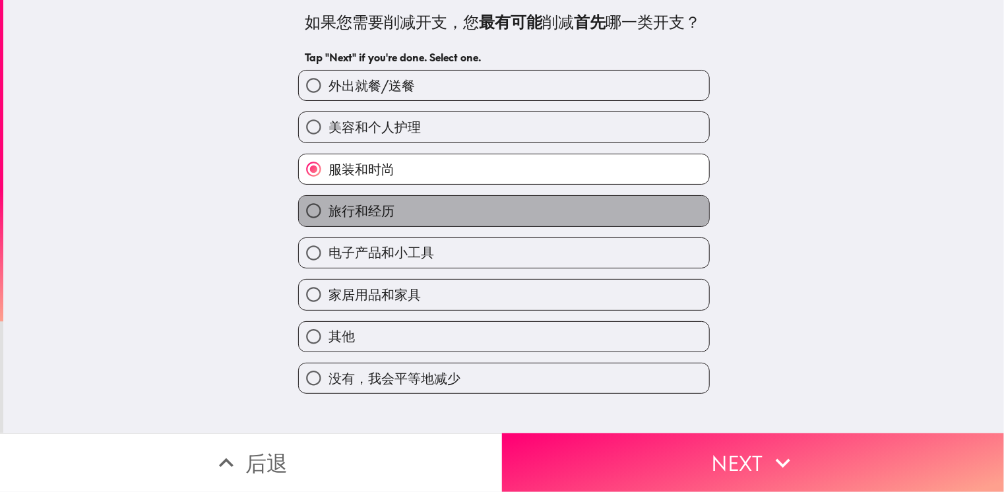
click at [446, 226] on label "旅行和经历" at bounding box center [504, 211] width 410 height 30
click at [328, 226] on input "旅行和经历" at bounding box center [314, 211] width 30 height 30
radio input "true"
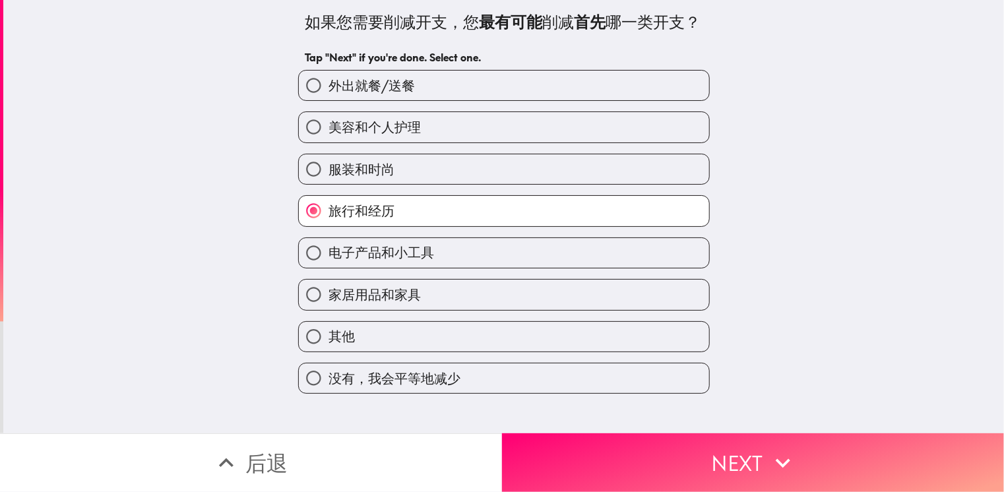
click at [450, 184] on label "服装和时尚" at bounding box center [504, 169] width 410 height 30
click at [328, 184] on input "服装和时尚" at bounding box center [314, 169] width 30 height 30
radio input "true"
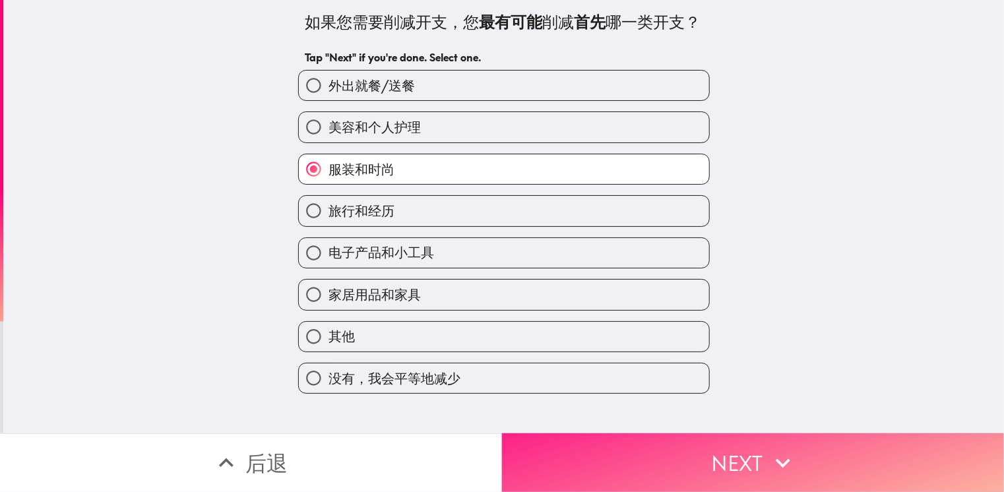
click at [642, 450] on button "Next" at bounding box center [753, 462] width 502 height 59
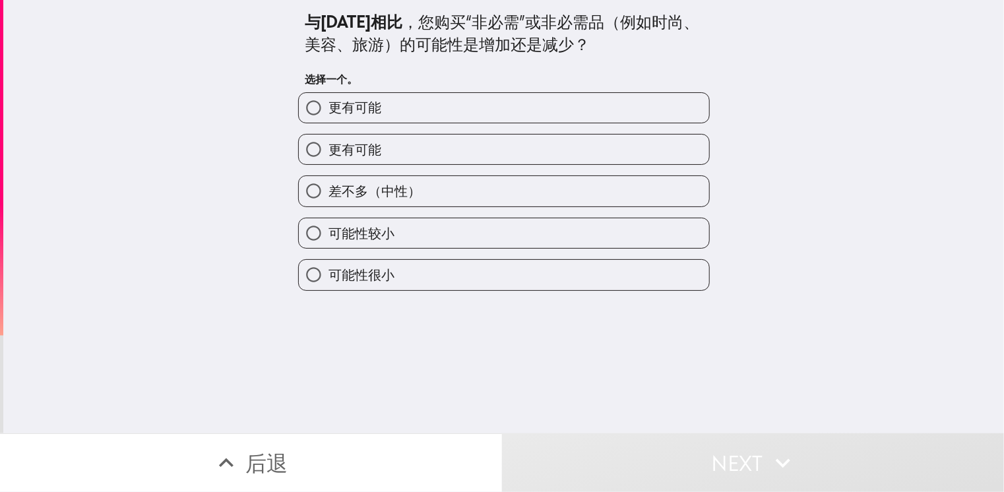
click at [567, 182] on label "差不多（中性）" at bounding box center [504, 191] width 410 height 30
click at [328, 182] on input "差不多（中性）" at bounding box center [314, 191] width 30 height 30
radio input "true"
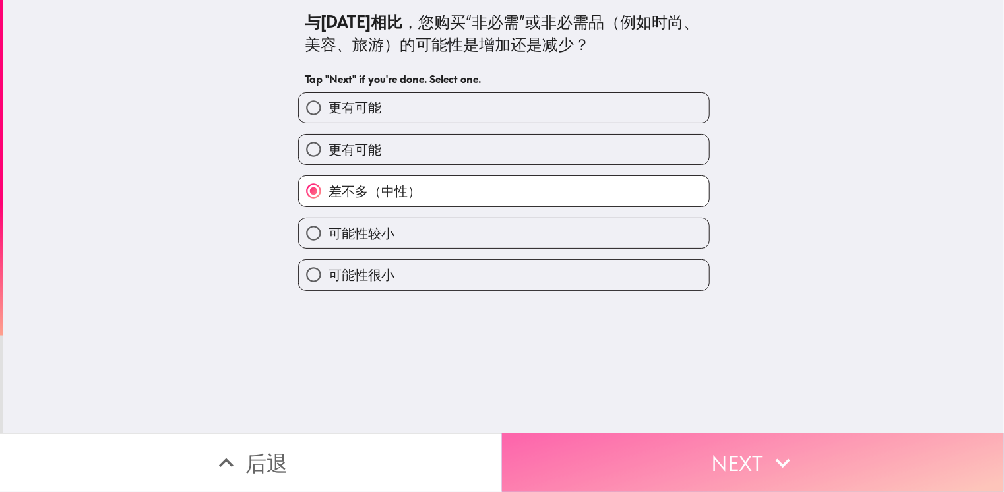
click at [638, 462] on button "Next" at bounding box center [753, 462] width 502 height 59
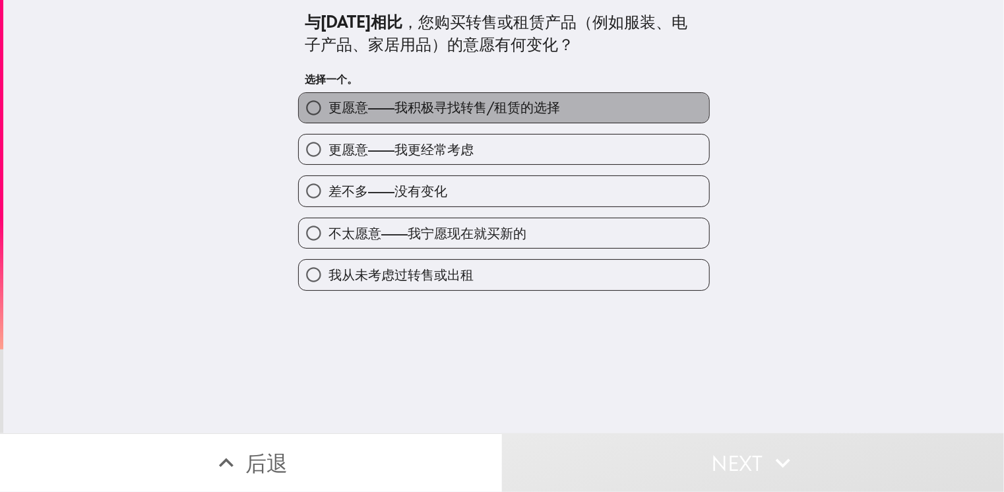
click at [443, 122] on label "更愿意——我积极寻找转售/租赁的选择" at bounding box center [504, 108] width 410 height 30
click at [328, 122] on input "更愿意——我积极寻找转售/租赁的选择" at bounding box center [314, 108] width 30 height 30
radio input "true"
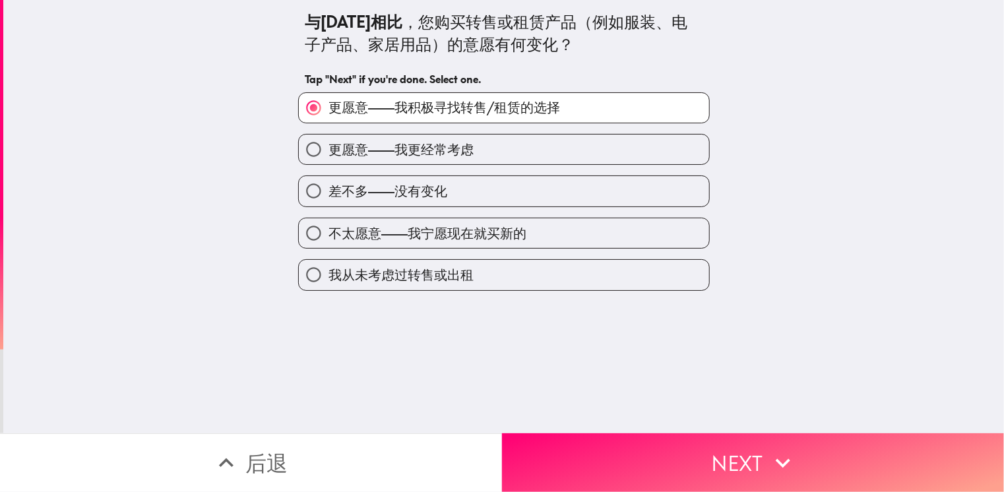
click at [516, 158] on label "更愿意——我更经常考虑" at bounding box center [504, 150] width 410 height 30
click at [328, 158] on input "更愿意——我更经常考虑" at bounding box center [314, 150] width 30 height 30
radio input "true"
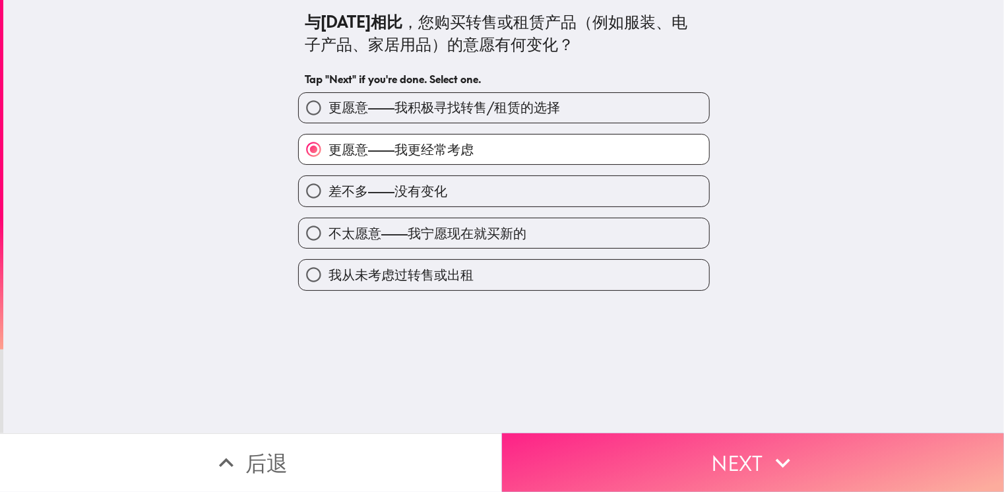
click at [768, 463] on icon "button" at bounding box center [782, 462] width 29 height 29
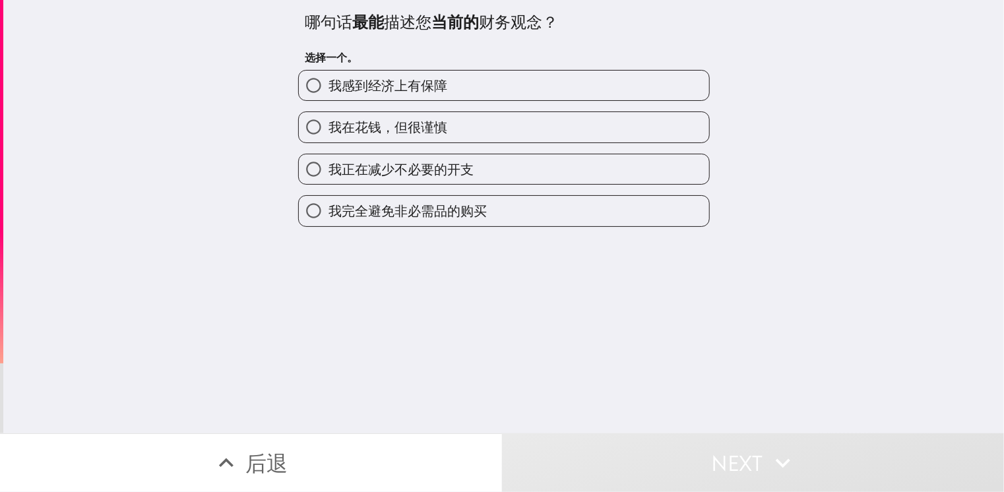
drag, startPoint x: 505, startPoint y: 153, endPoint x: 507, endPoint y: 144, distance: 8.8
click at [505, 154] on label "我正在减少不必要的开支" at bounding box center [504, 169] width 410 height 30
click at [328, 154] on input "我正在减少不必要的开支" at bounding box center [314, 169] width 30 height 30
radio input "true"
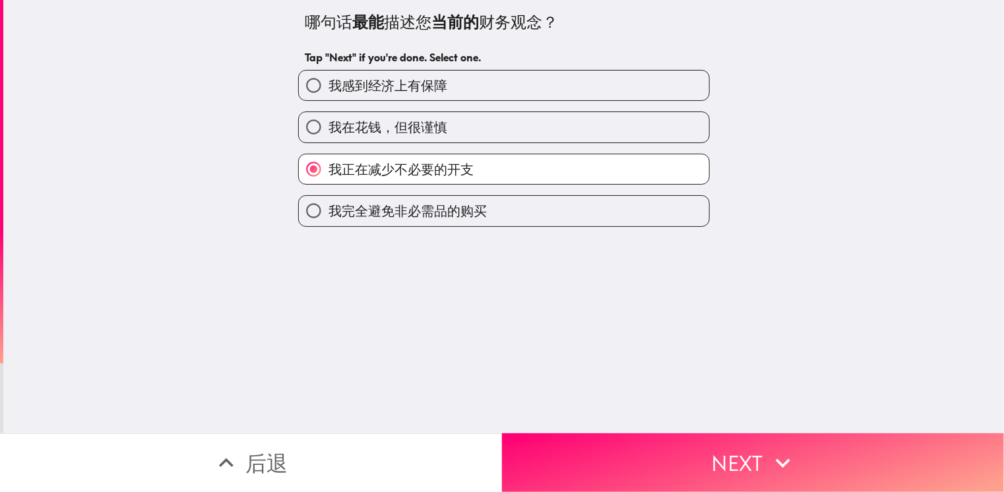
click at [525, 117] on label "我在花钱，但很谨慎" at bounding box center [504, 127] width 410 height 30
click at [328, 117] on input "我在花钱，但很谨慎" at bounding box center [314, 127] width 30 height 30
radio input "true"
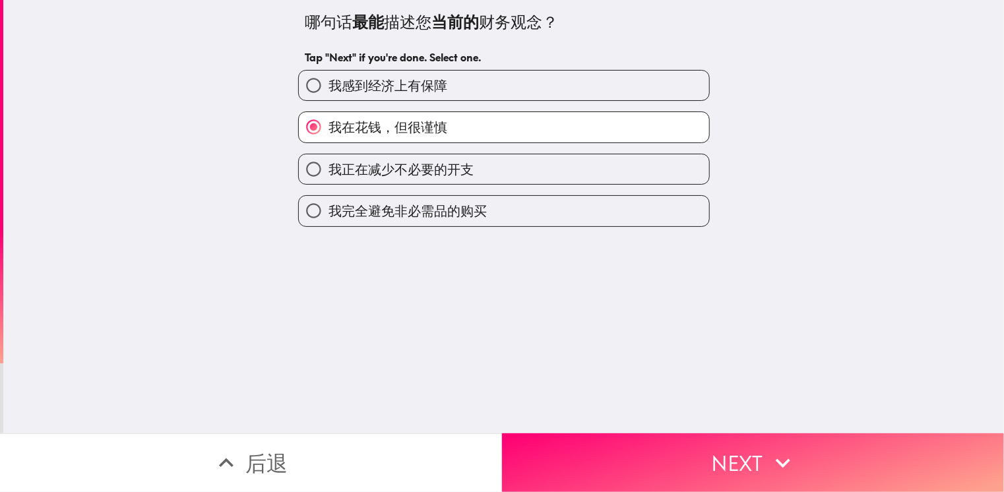
click at [467, 78] on label "我感到经济上有保障" at bounding box center [504, 86] width 410 height 30
click at [328, 78] on input "我感到经济上有保障" at bounding box center [314, 86] width 30 height 30
radio input "true"
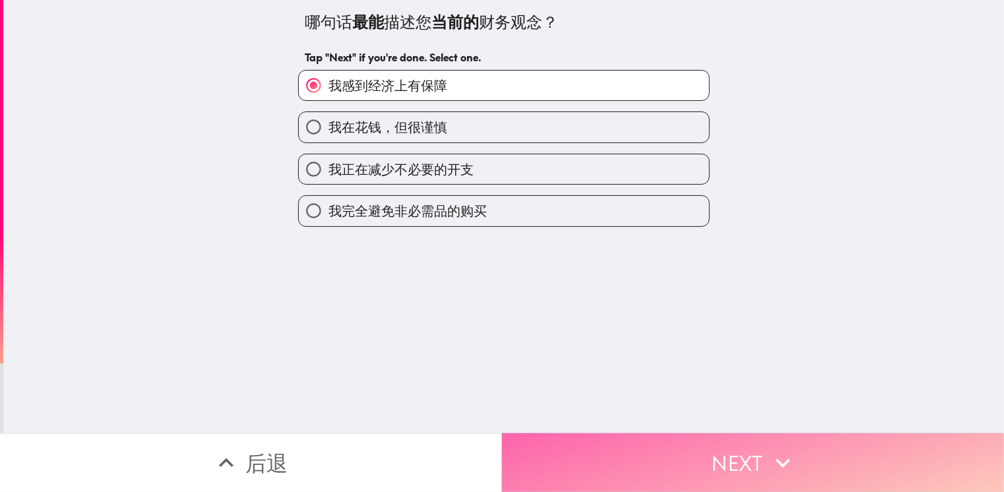
drag, startPoint x: 832, startPoint y: 445, endPoint x: 11, endPoint y: 359, distance: 825.6
click at [832, 444] on button "Next" at bounding box center [753, 462] width 502 height 59
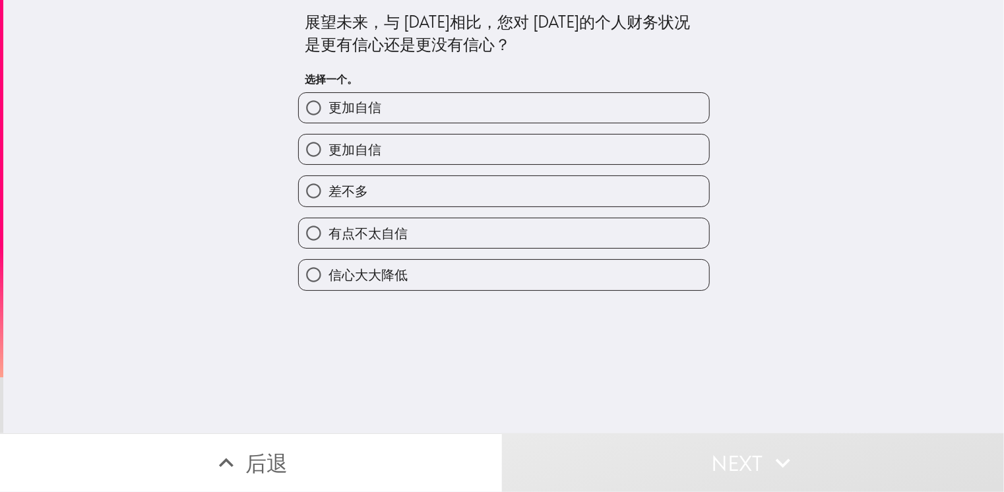
drag, startPoint x: 427, startPoint y: 146, endPoint x: 480, endPoint y: 159, distance: 54.4
click at [427, 146] on label "更加自信" at bounding box center [504, 150] width 410 height 30
click at [328, 146] on input "更加自信" at bounding box center [314, 150] width 30 height 30
radio input "true"
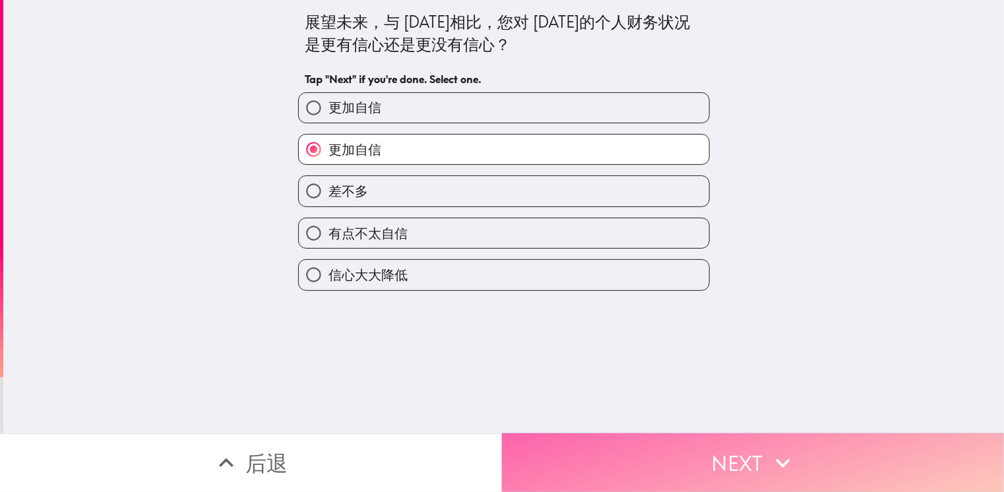
click at [757, 471] on button "Next" at bounding box center [753, 462] width 502 height 59
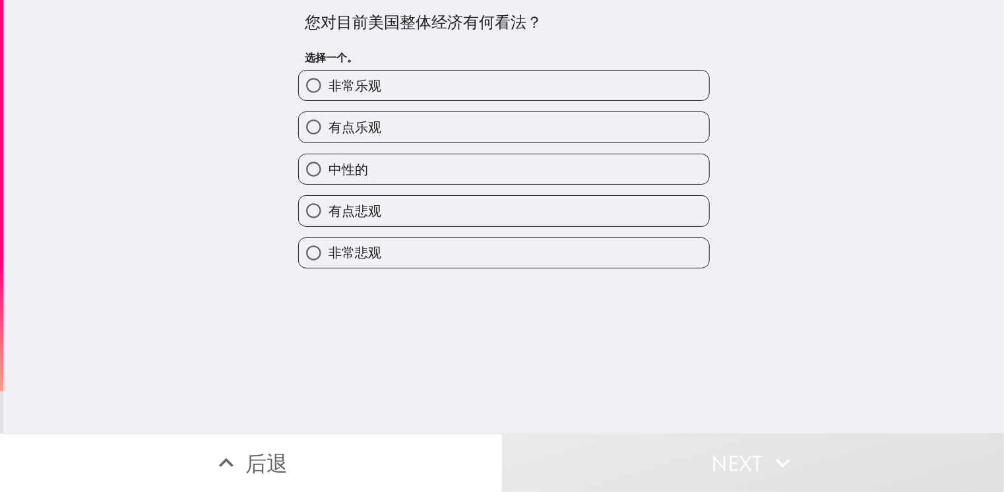
click at [578, 160] on label "中性的" at bounding box center [504, 169] width 410 height 30
click at [328, 160] on input "中性的" at bounding box center [314, 169] width 30 height 30
radio input "true"
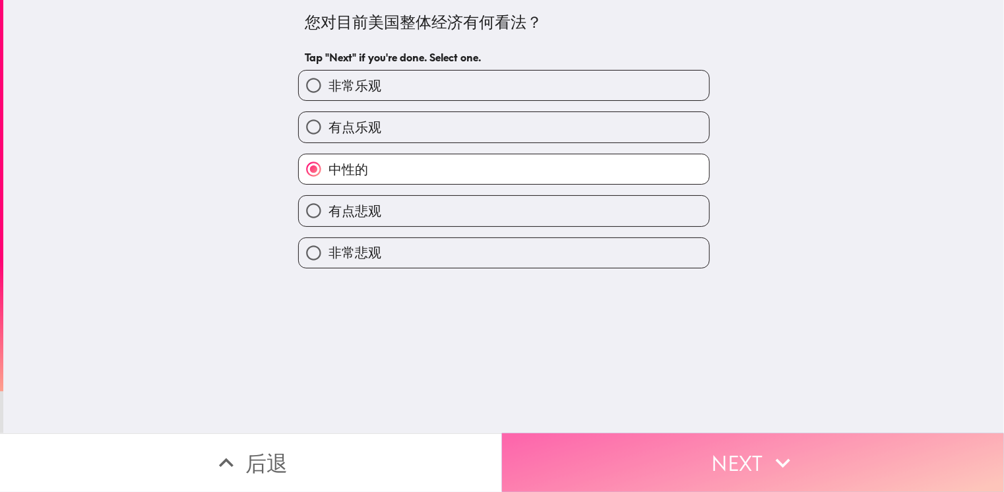
click at [712, 460] on button "Next" at bounding box center [753, 462] width 502 height 59
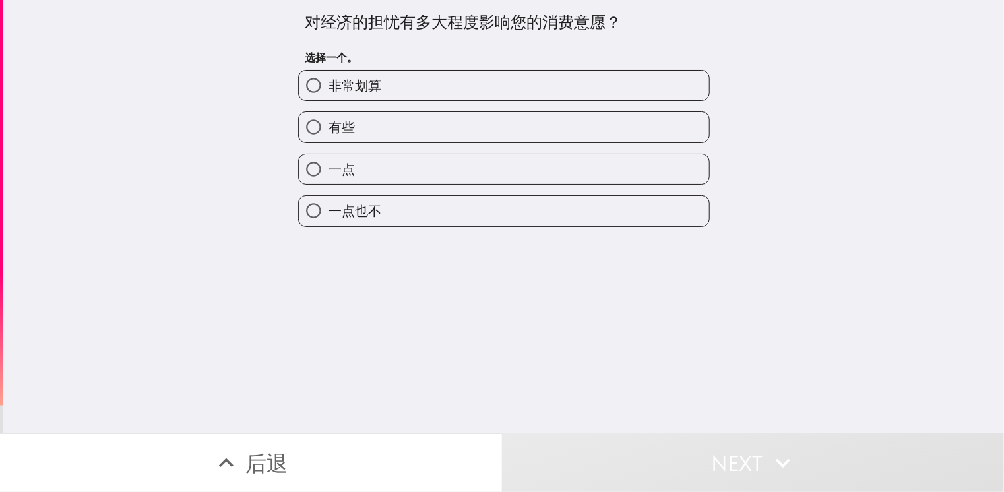
click at [390, 171] on label "一点" at bounding box center [504, 169] width 410 height 30
click at [328, 171] on input "一点" at bounding box center [314, 169] width 30 height 30
radio input "true"
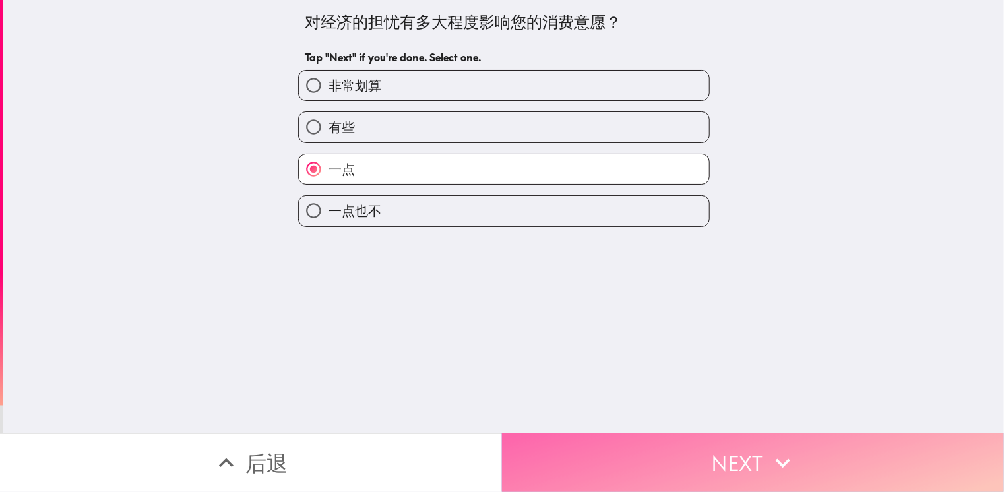
click at [807, 467] on button "Next" at bounding box center [753, 462] width 502 height 59
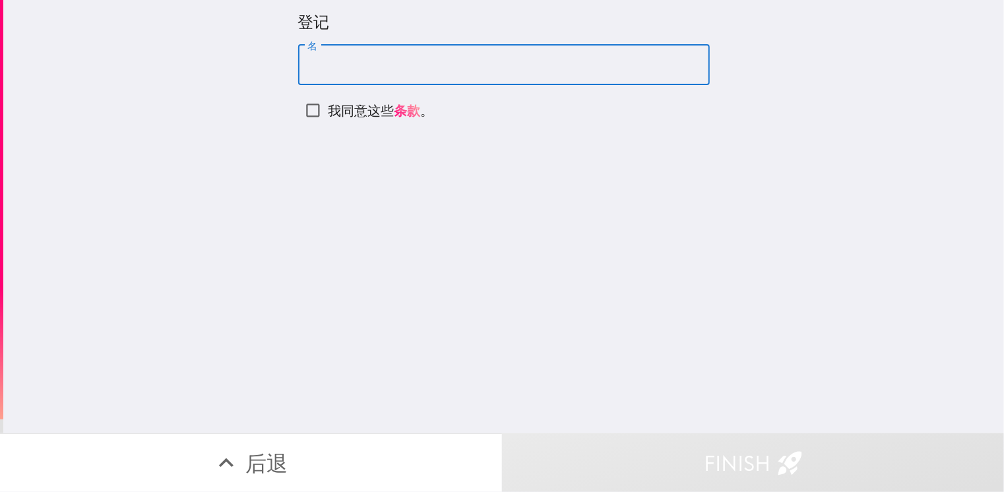
click at [321, 63] on input "名" at bounding box center [504, 65] width 412 height 41
type input "[PERSON_NAME]"
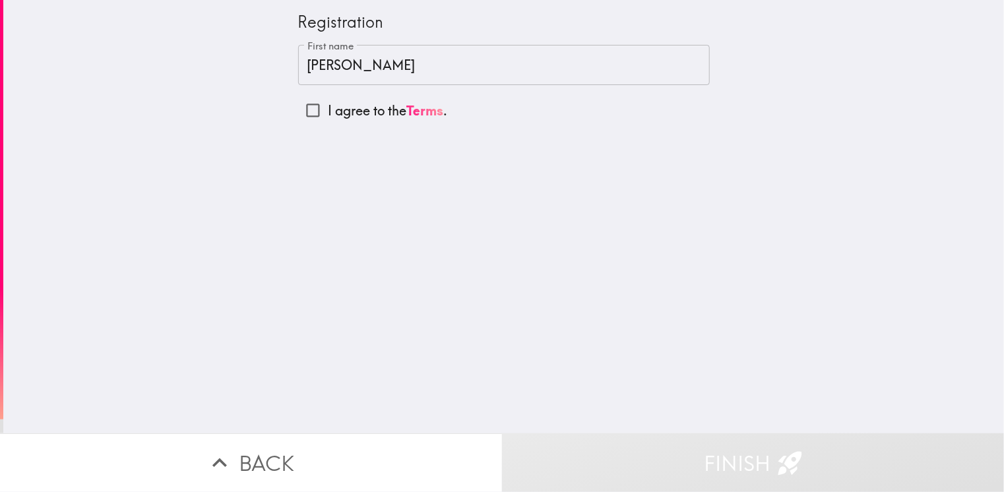
click at [527, 264] on div "Registration First name [PERSON_NAME] First name I agree to the Terms ." at bounding box center [503, 216] width 1001 height 433
click at [471, 244] on div "登记 名 [PERSON_NAME] 名 我同意这些 条款 。" at bounding box center [503, 216] width 1001 height 433
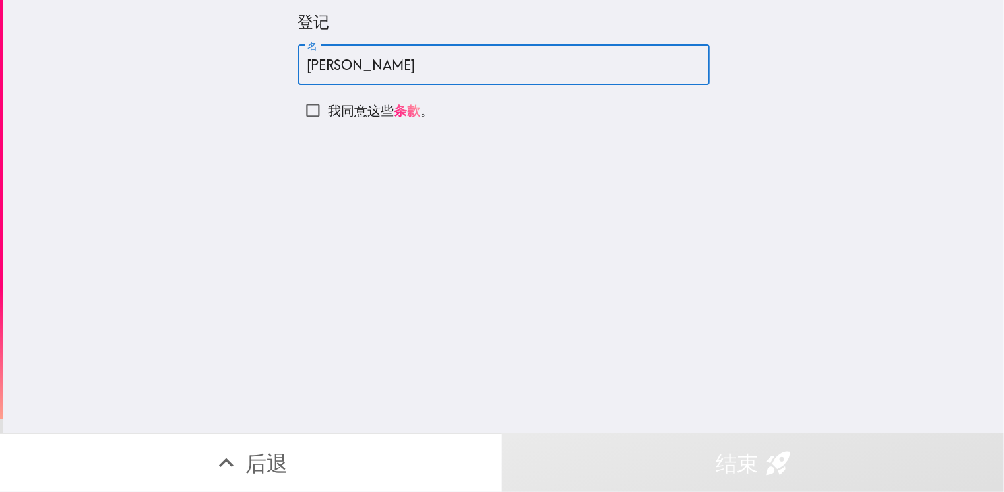
click at [499, 71] on input "[PERSON_NAME]" at bounding box center [504, 65] width 412 height 41
click at [347, 104] on p "我同意这些 条款 。" at bounding box center [381, 111] width 106 height 18
click at [328, 104] on input "我同意这些 条款 。" at bounding box center [313, 111] width 30 height 30
checkbox input "true"
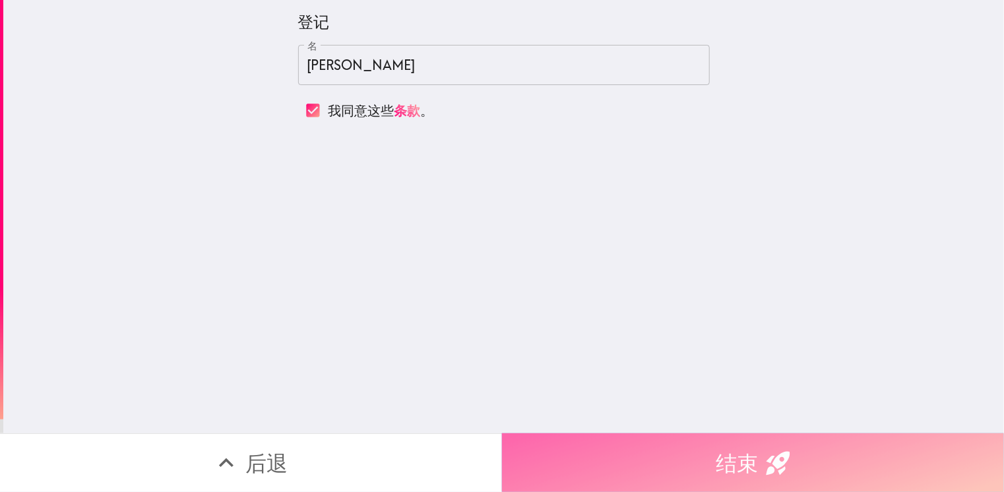
click at [675, 457] on button "结束" at bounding box center [753, 462] width 502 height 59
